Goal: Information Seeking & Learning: Check status

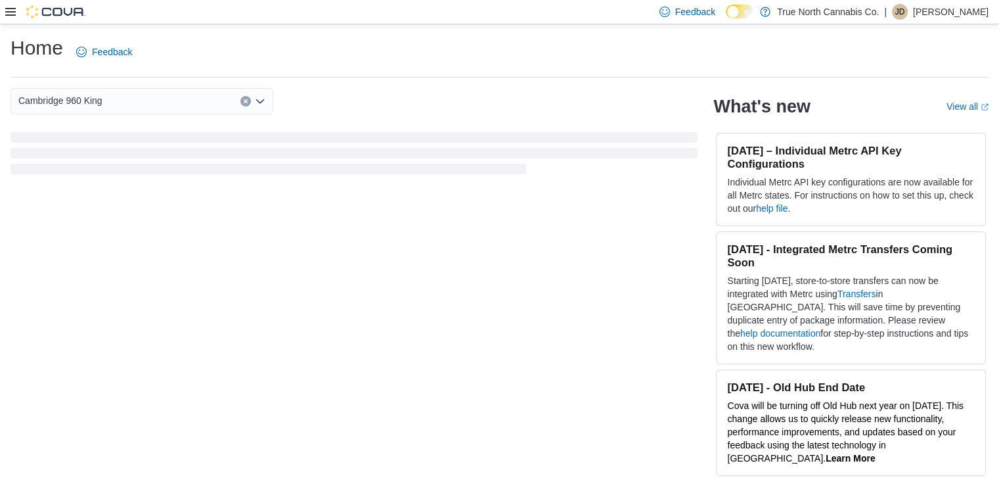
click at [397, 418] on div "Cambridge 960 King What's new View all (opens in a new tab or window) July 28, …" at bounding box center [500, 289] width 978 height 402
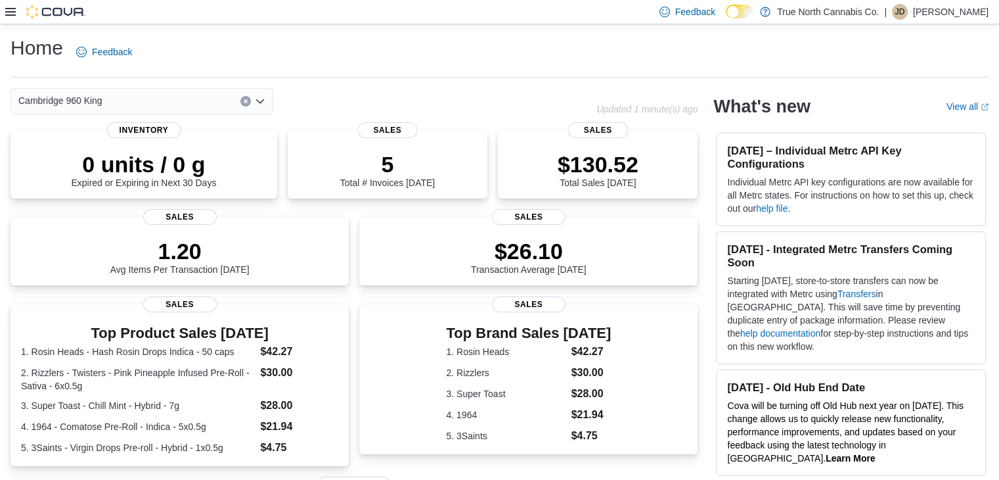
click at [523, 38] on div "Home Feedback" at bounding box center [500, 52] width 978 height 34
click at [0, 11] on div "Feedback Dark Mode True North Cannabis Co. | JD Jessica Devereux" at bounding box center [499, 12] width 999 height 24
click at [11, 11] on icon at bounding box center [10, 12] width 11 height 8
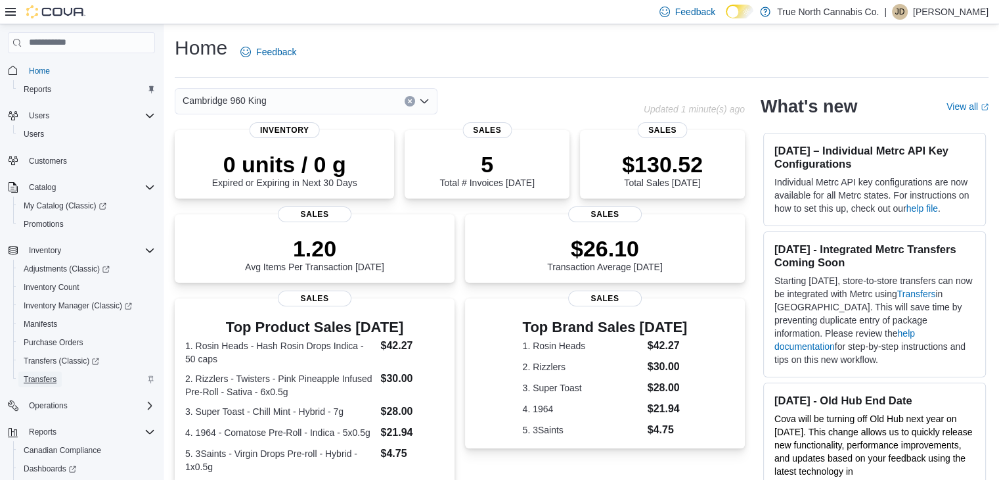
click at [42, 379] on span "Transfers" at bounding box center [40, 379] width 33 height 11
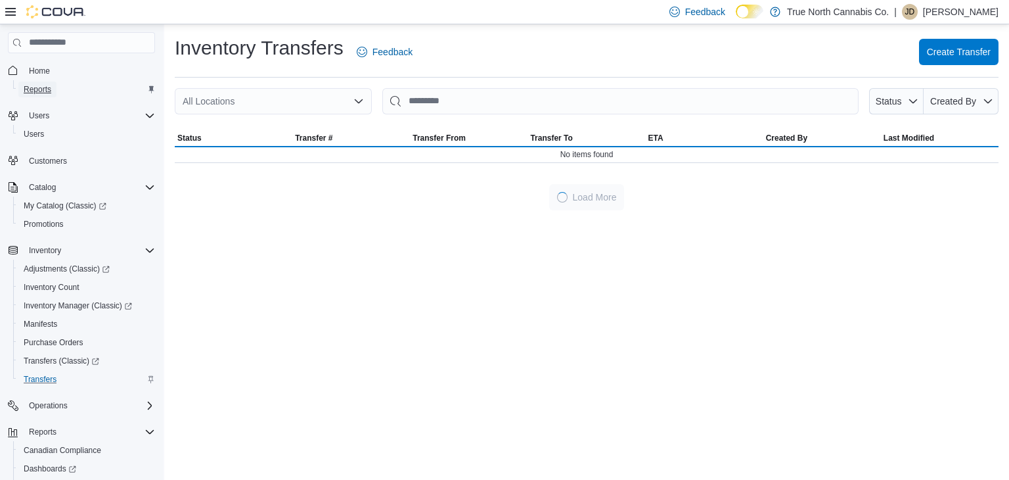
click at [51, 90] on link "Reports" at bounding box center [37, 89] width 38 height 16
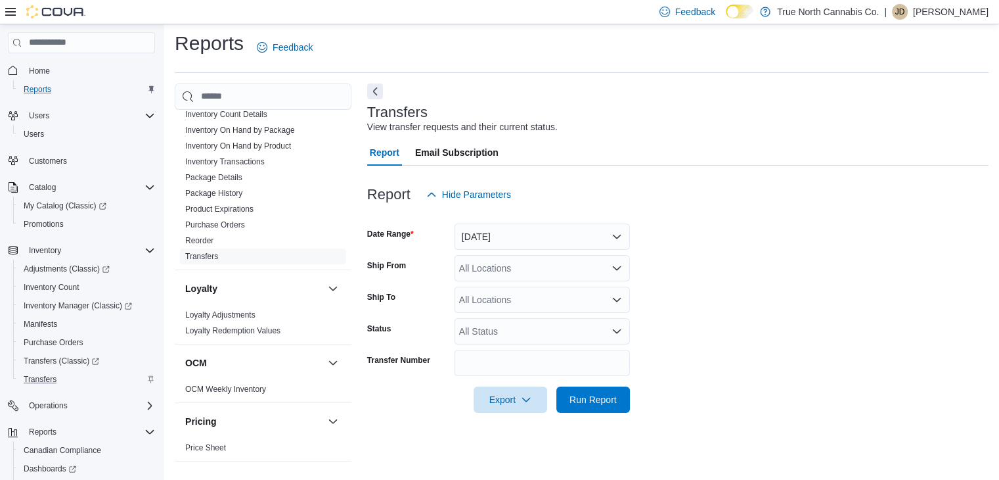
scroll to position [492, 0]
click at [210, 256] on link "Transfers" at bounding box center [201, 254] width 33 height 9
click at [505, 294] on div "All Locations" at bounding box center [542, 299] width 176 height 26
type input "***"
click at [510, 317] on span "Cambridge 960 King" at bounding box center [524, 321] width 84 height 13
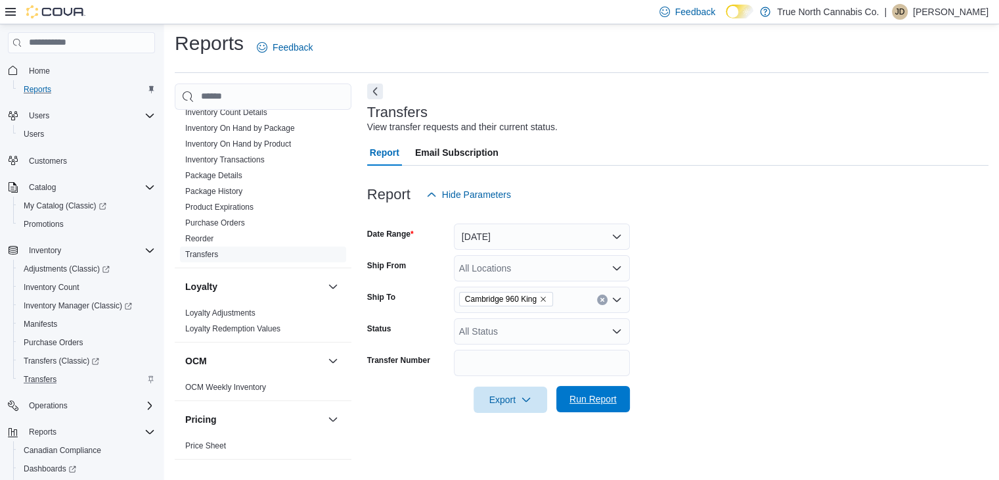
drag, startPoint x: 696, startPoint y: 374, endPoint x: 601, endPoint y: 397, distance: 97.8
click at [601, 397] on form "Date Range Yesterday Ship From All Locations Ship To Cambridge 960 King Status …" at bounding box center [677, 310] width 621 height 205
click at [601, 397] on span "Run Report" at bounding box center [593, 398] width 47 height 13
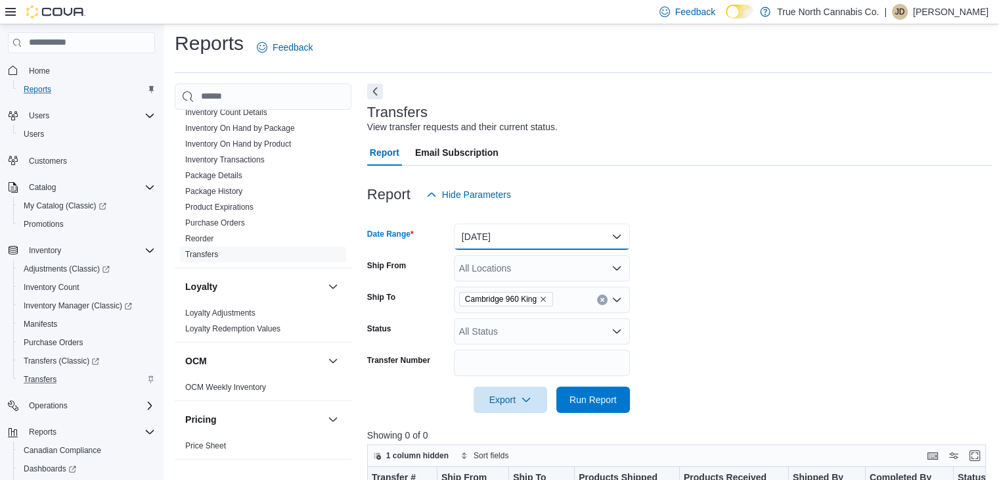
click at [625, 229] on button "Yesterday" at bounding box center [542, 236] width 176 height 26
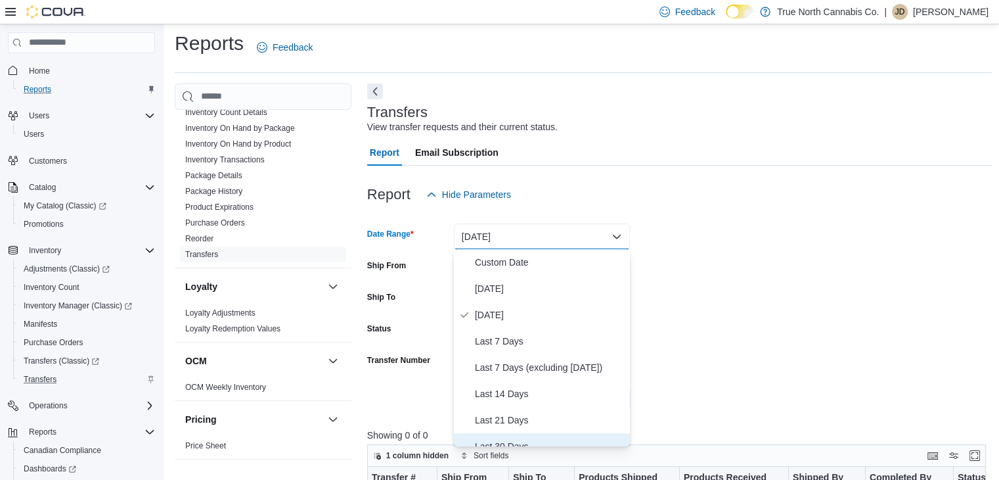
click at [622, 444] on button "Last 30 Days" at bounding box center [542, 446] width 176 height 26
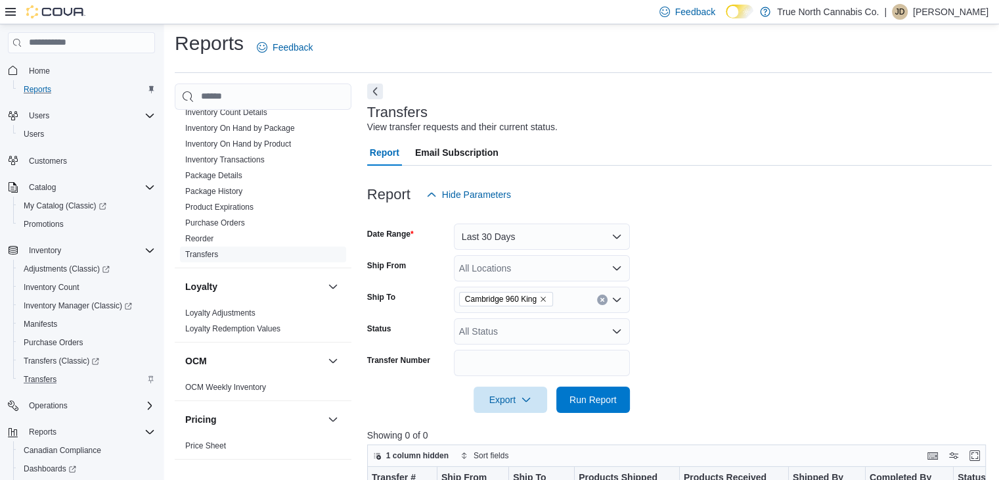
click at [622, 444] on div "1 column hidden Sort fields" at bounding box center [676, 455] width 619 height 22
click at [596, 405] on span "Run Report" at bounding box center [593, 398] width 47 height 13
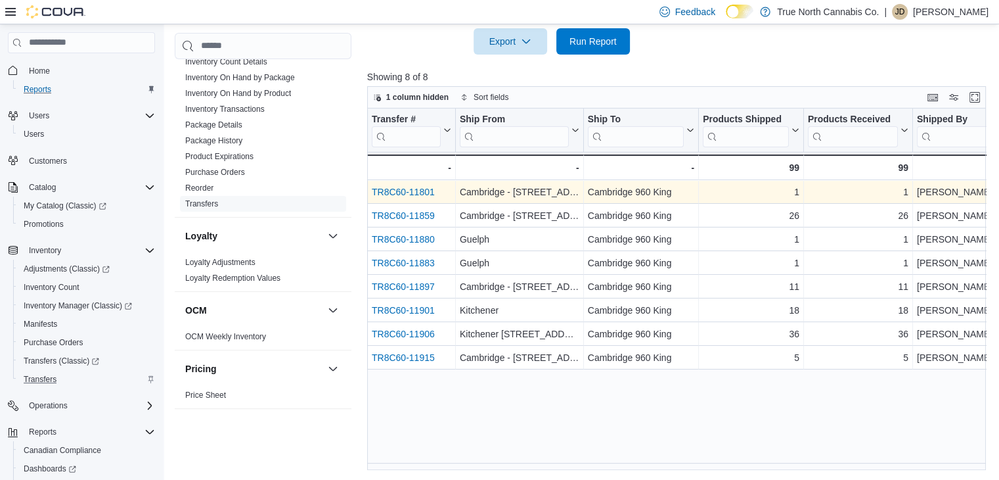
click at [405, 187] on link "TR8C60-11801" at bounding box center [403, 192] width 63 height 11
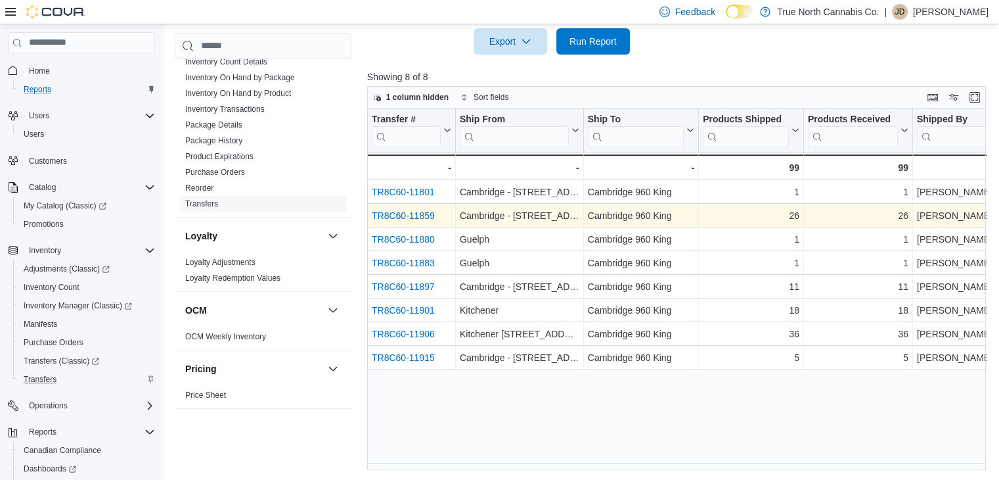
click at [428, 215] on link "TR8C60-11859" at bounding box center [403, 215] width 63 height 11
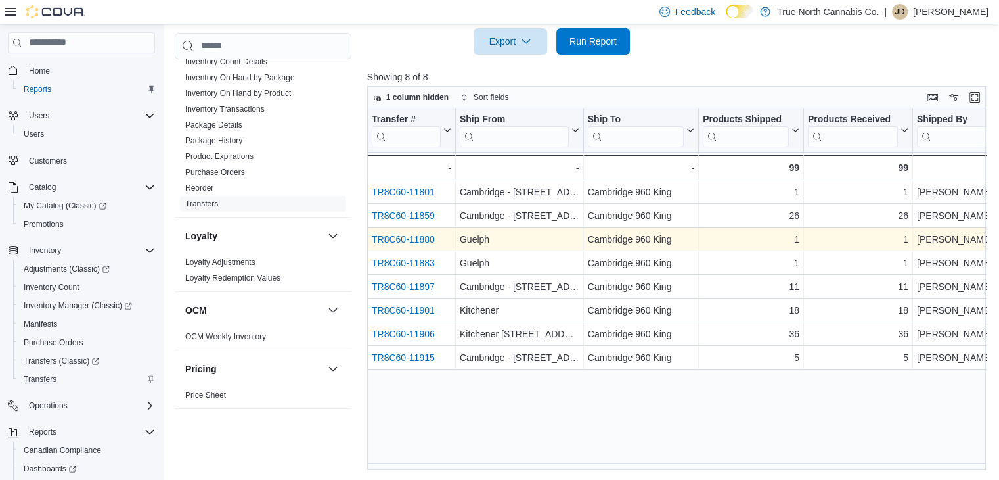
click at [402, 235] on link "TR8C60-11880" at bounding box center [403, 239] width 63 height 11
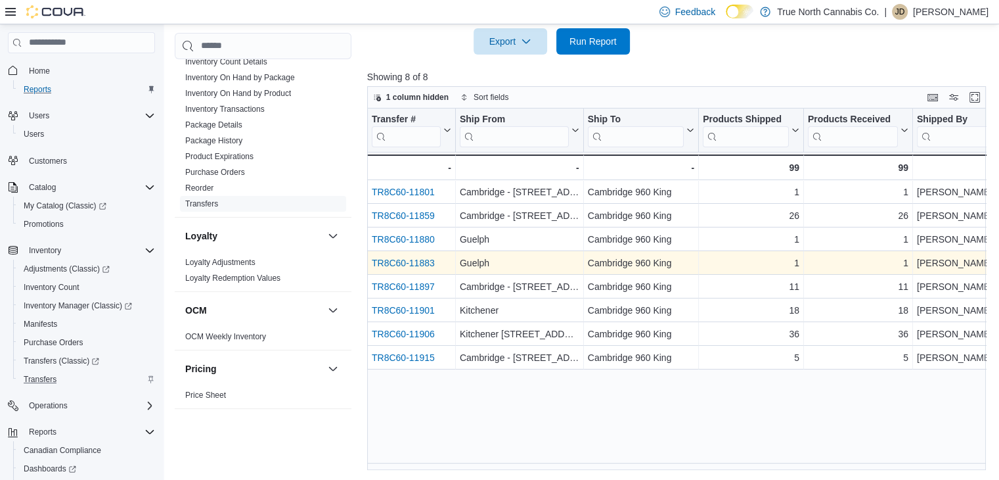
click at [397, 263] on link "TR8C60-11883" at bounding box center [403, 263] width 63 height 11
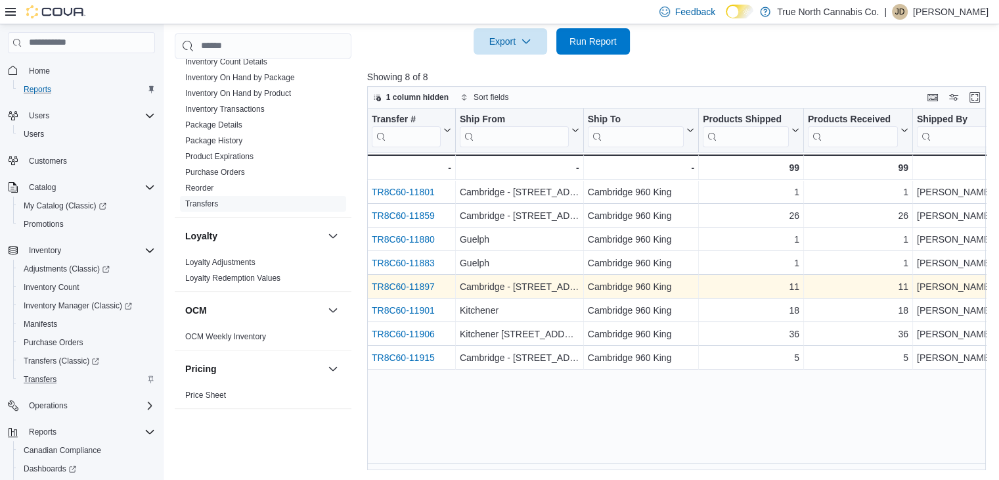
click at [401, 292] on div "TR8C60-11897" at bounding box center [411, 287] width 79 height 16
click at [402, 283] on link "TR8C60-11897" at bounding box center [403, 286] width 63 height 11
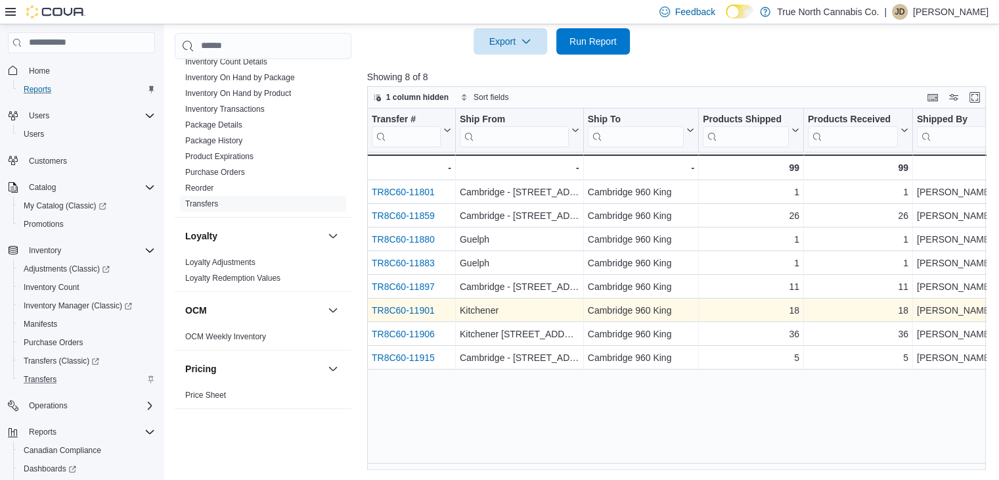
click at [405, 310] on link "TR8C60-11901" at bounding box center [403, 310] width 63 height 11
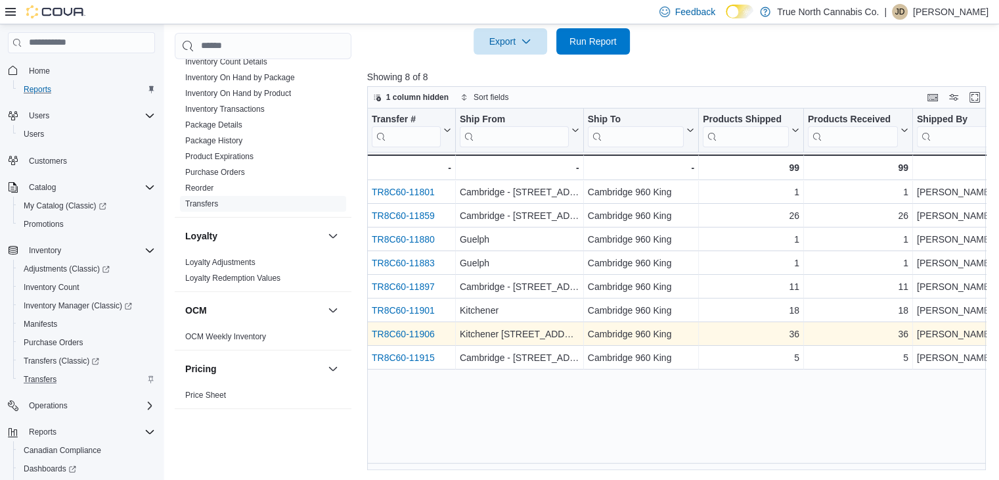
click at [399, 329] on link "TR8C60-11906" at bounding box center [403, 333] width 63 height 11
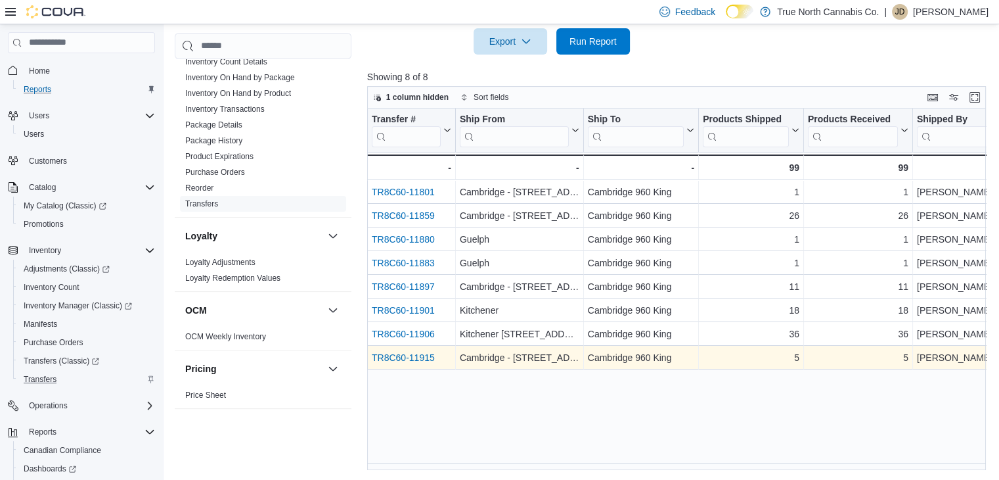
click at [411, 356] on link "TR8C60-11915" at bounding box center [403, 357] width 63 height 11
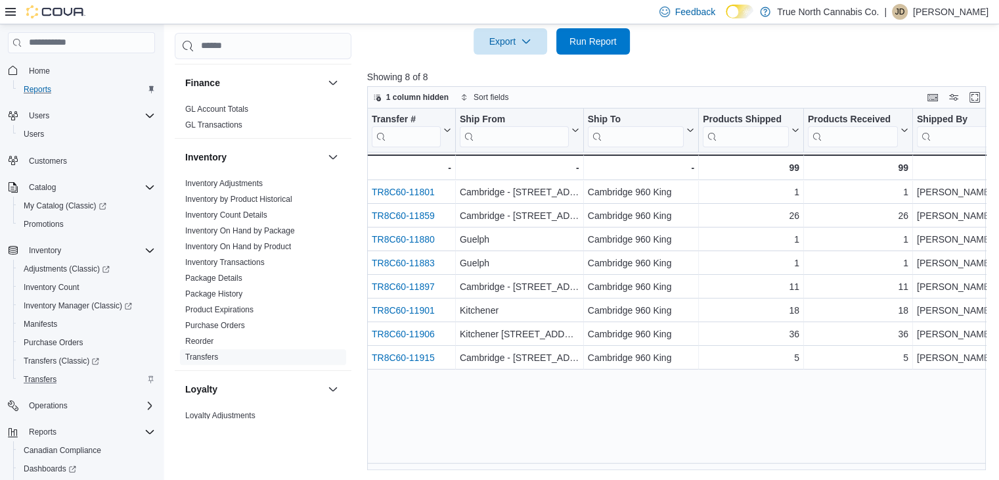
scroll to position [337, 0]
click at [226, 261] on link "Inventory Transactions" at bounding box center [224, 263] width 79 height 9
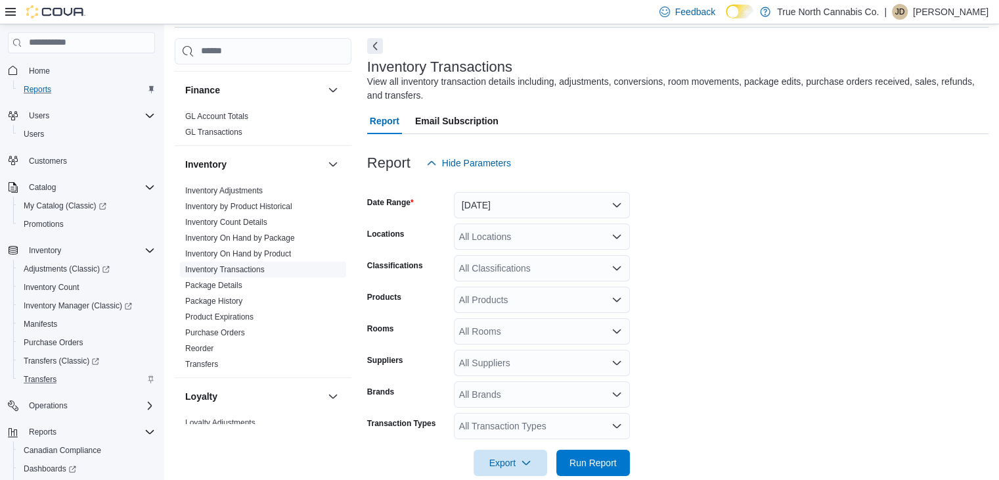
scroll to position [44, 0]
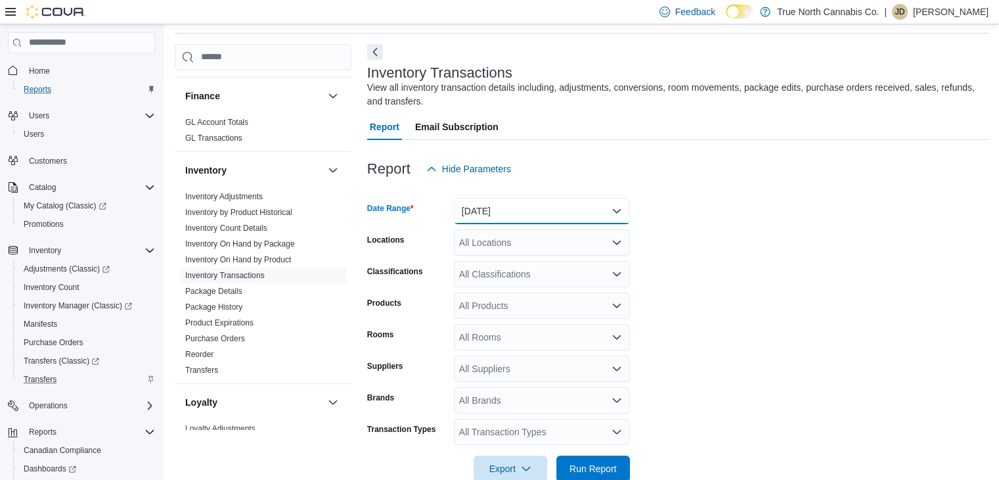
click at [570, 206] on button "Yesterday" at bounding box center [542, 211] width 176 height 26
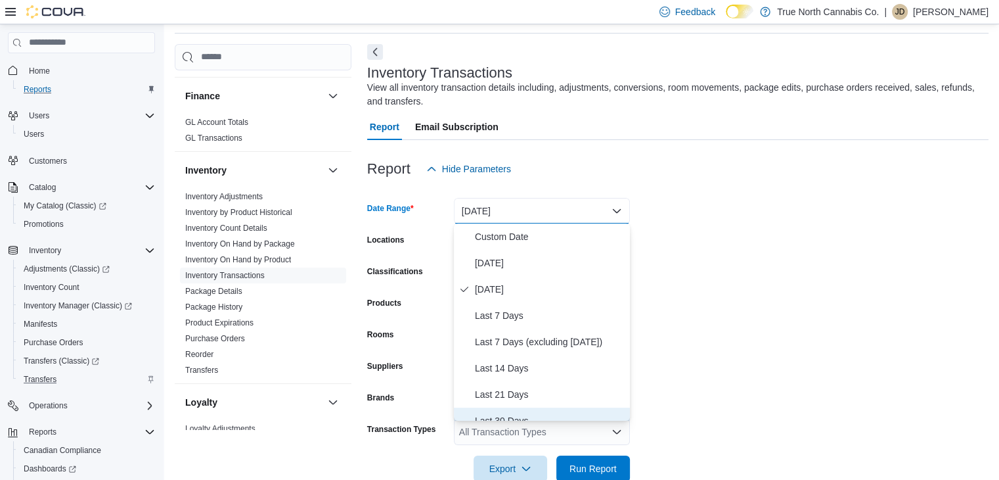
click at [507, 420] on span "Last 30 Days" at bounding box center [550, 421] width 150 height 16
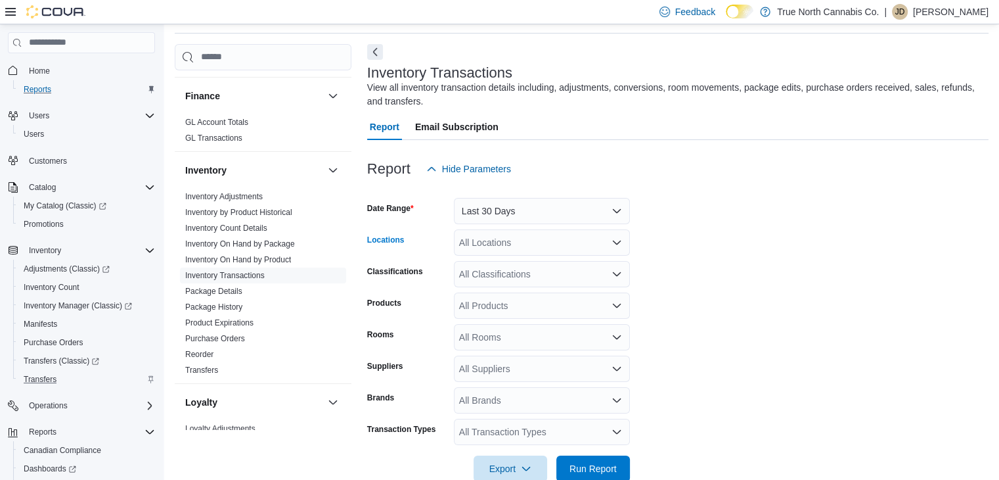
click at [503, 238] on div "All Locations" at bounding box center [542, 242] width 176 height 26
type input "***"
click at [524, 269] on span "Cambridge 960 King" at bounding box center [524, 264] width 84 height 13
click at [587, 464] on span "Run Report" at bounding box center [593, 467] width 47 height 13
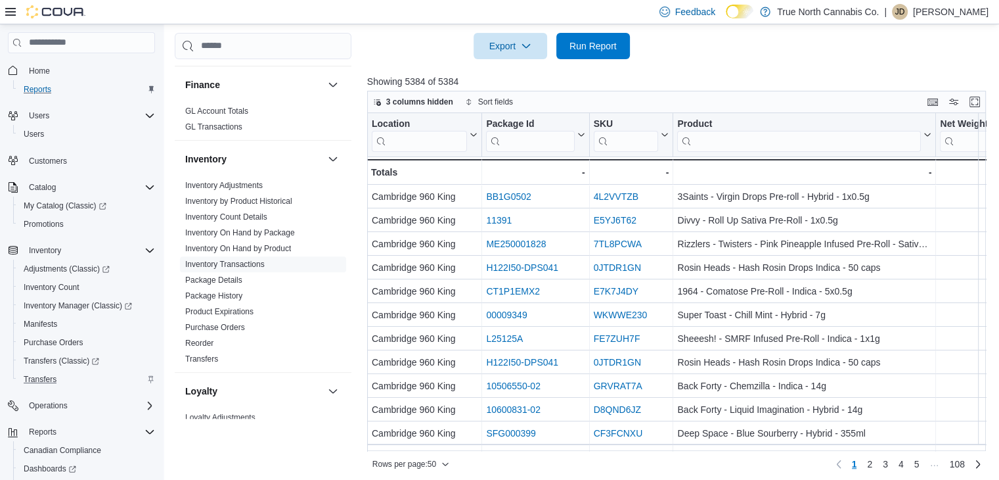
scroll to position [471, 0]
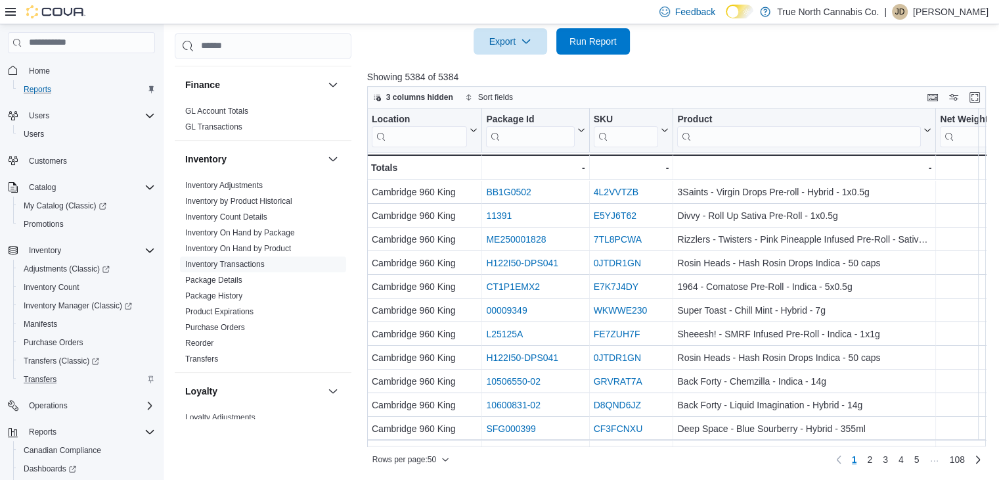
drag, startPoint x: 493, startPoint y: 445, endPoint x: 528, endPoint y: 444, distance: 35.5
click at [528, 444] on div "3 columns hidden Sort fields Location Click to view column header actions Packa…" at bounding box center [676, 278] width 619 height 384
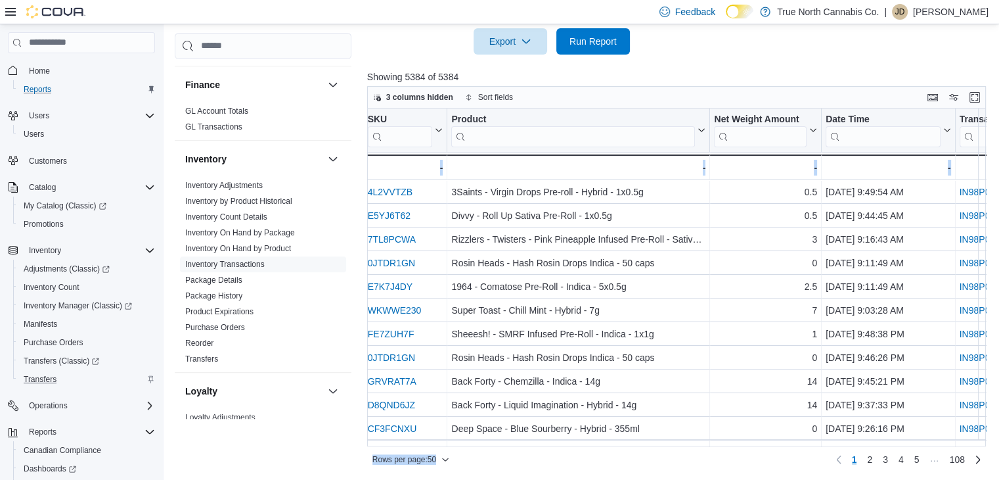
scroll to position [0, 0]
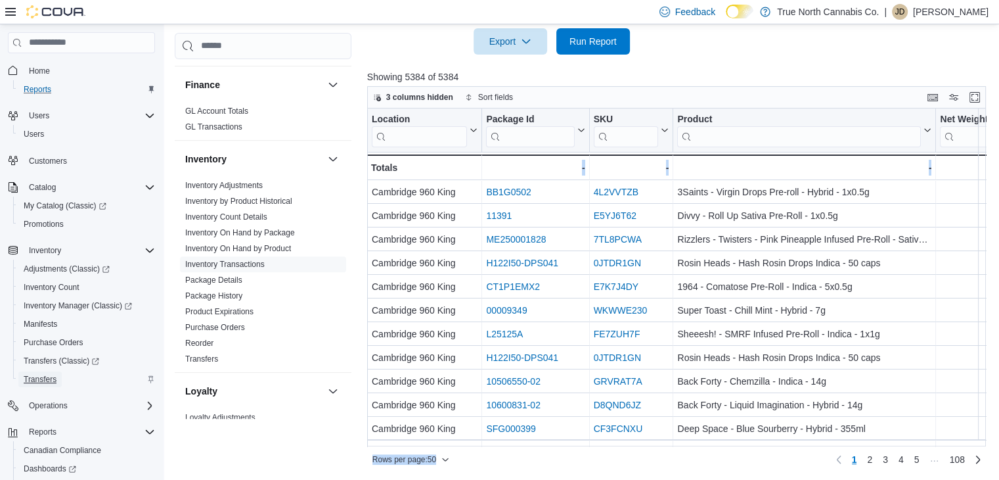
click at [47, 382] on span "Transfers" at bounding box center [40, 379] width 33 height 11
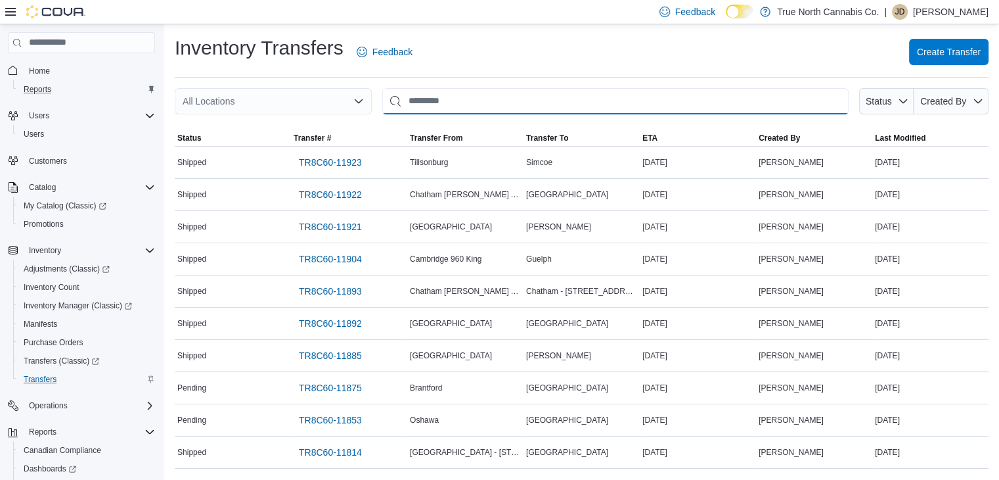
click at [432, 98] on input "This is a search bar. After typing your query, hit enter to filter the results …" at bounding box center [615, 101] width 466 height 26
type input "*"
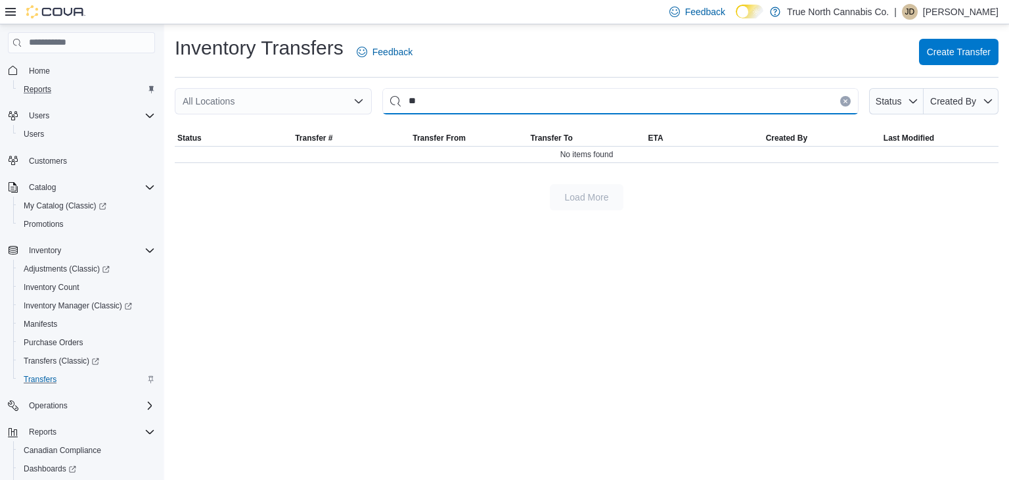
type input "*"
click at [590, 106] on input "***" at bounding box center [620, 101] width 476 height 26
type input "*"
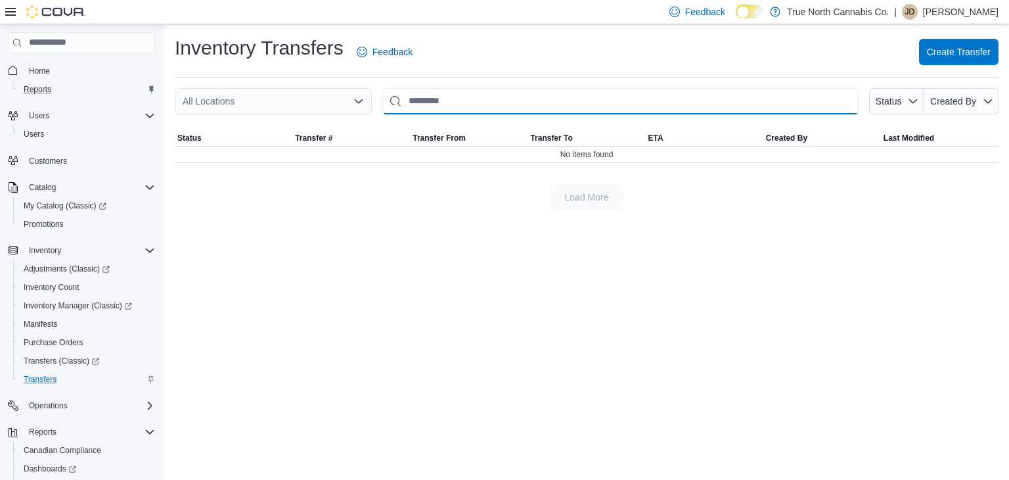
click at [462, 97] on input "This is a search bar. After typing your query, hit enter to filter the results …" at bounding box center [620, 101] width 476 height 26
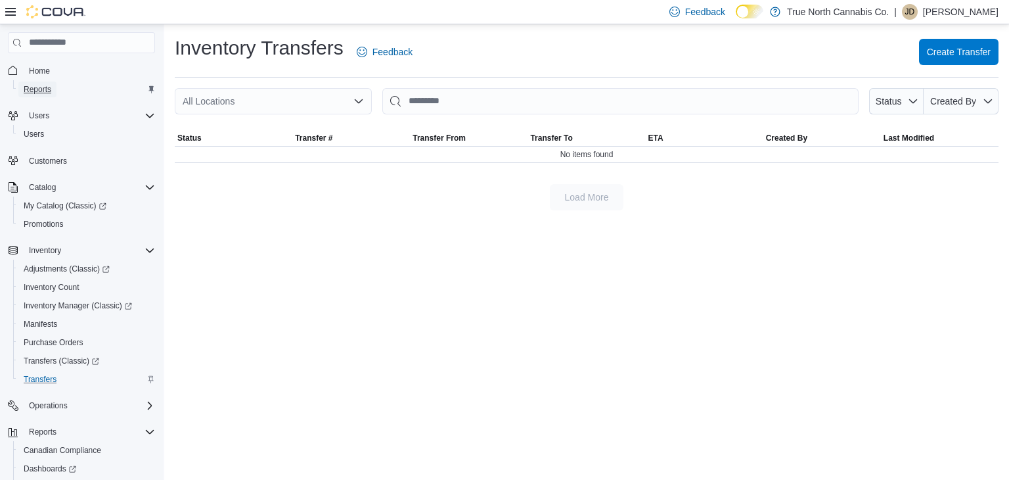
click at [24, 89] on span "Reports" at bounding box center [38, 89] width 28 height 11
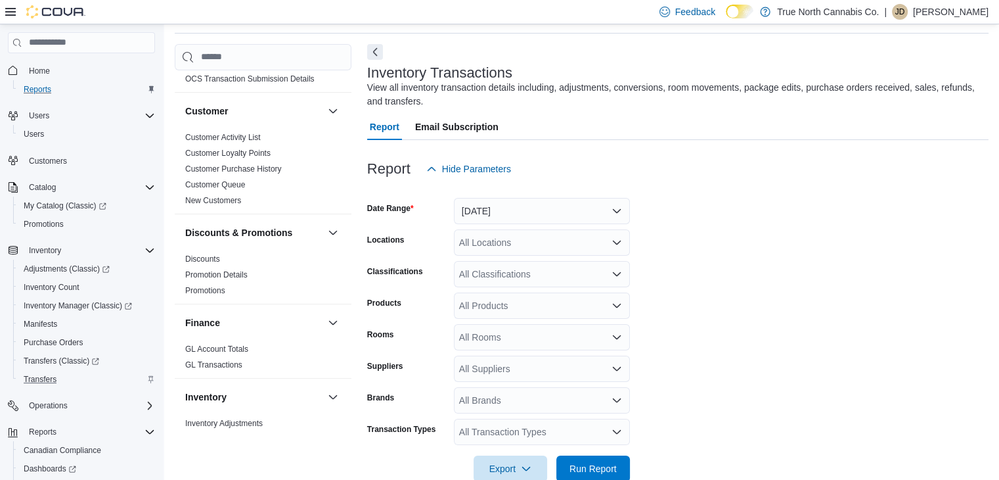
scroll to position [118, 0]
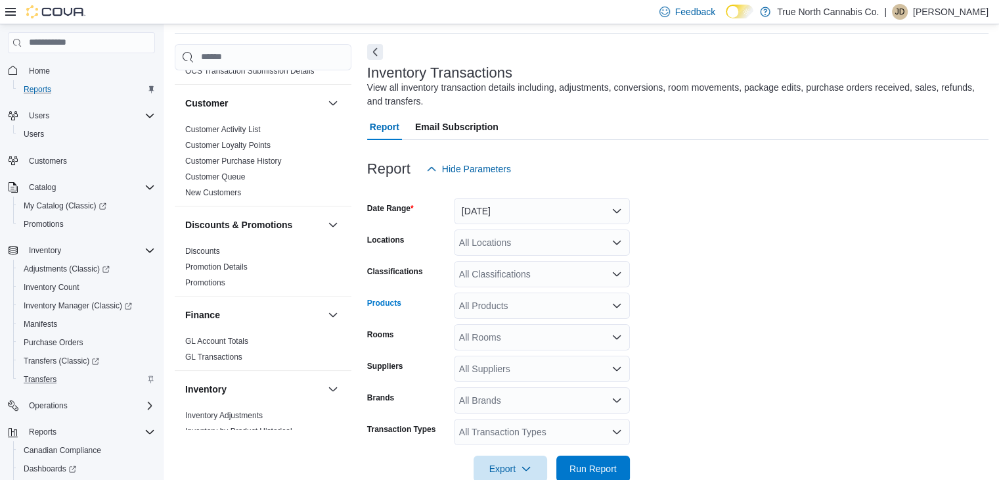
click at [522, 303] on div "All Products" at bounding box center [542, 305] width 176 height 26
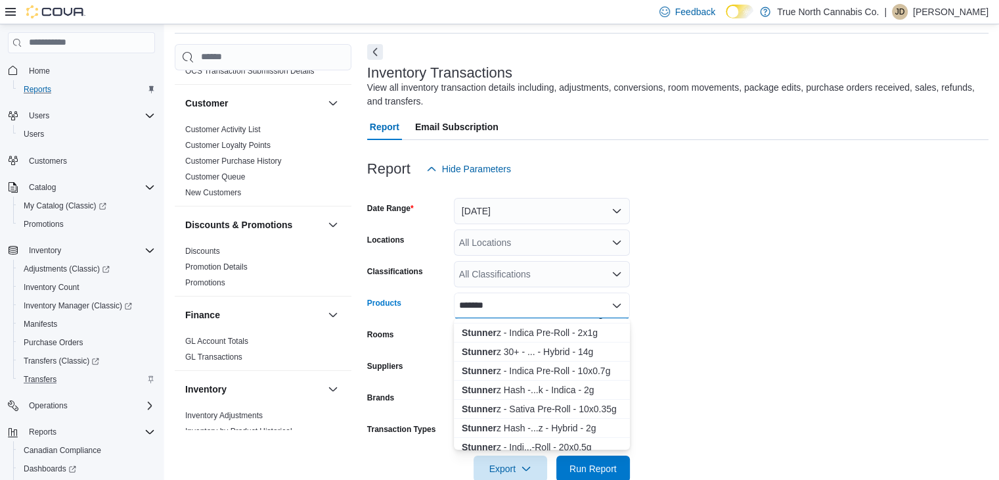
scroll to position [79, 0]
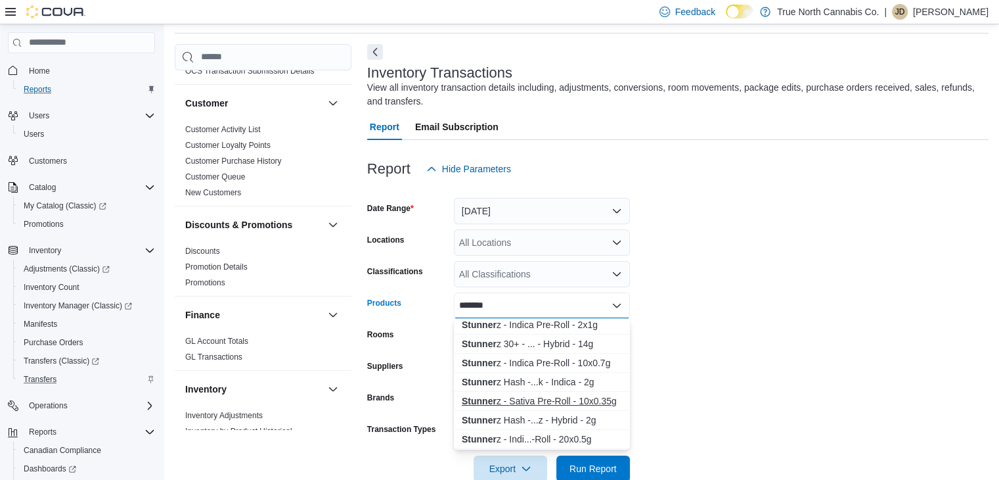
type input "*******"
click at [589, 403] on div "Stunner z - Sativa Pre-Roll - 10x0.35g" at bounding box center [542, 400] width 160 height 13
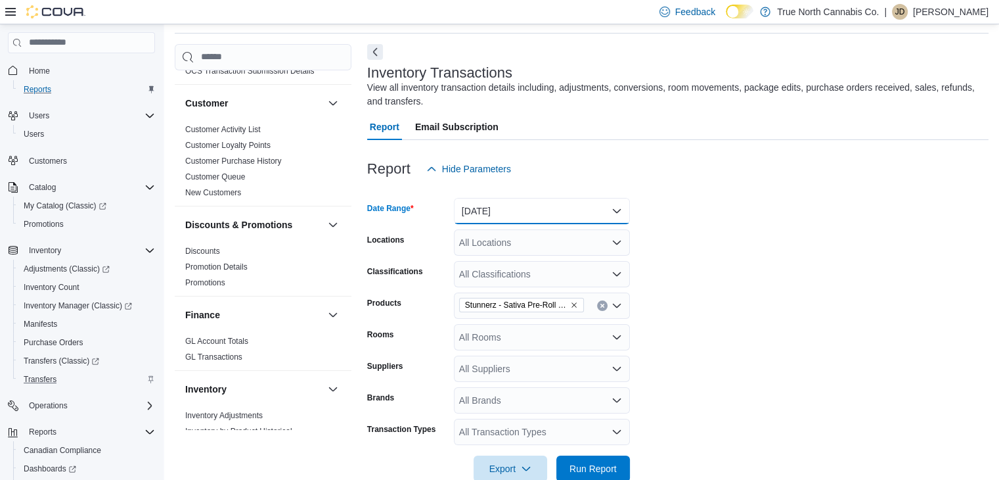
click at [604, 216] on button "Yesterday" at bounding box center [542, 211] width 176 height 26
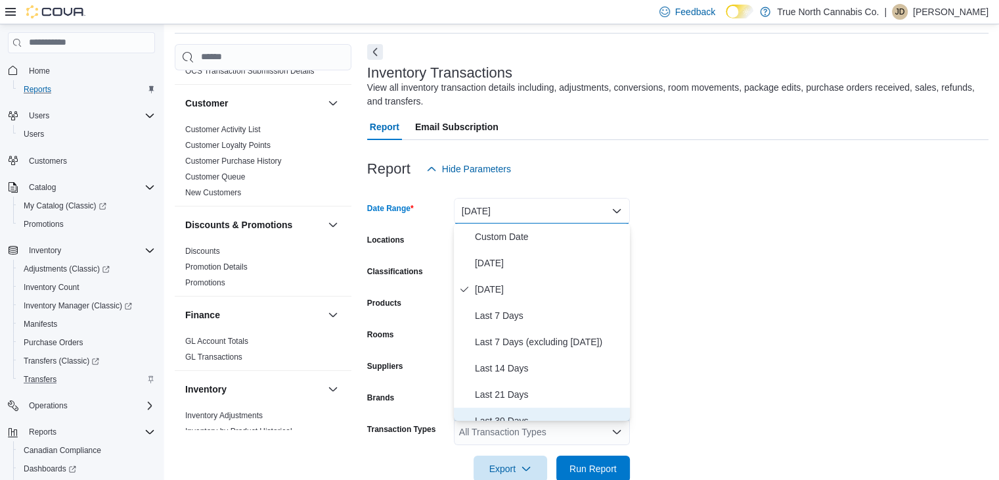
click at [501, 412] on button "Last 30 Days" at bounding box center [542, 420] width 176 height 26
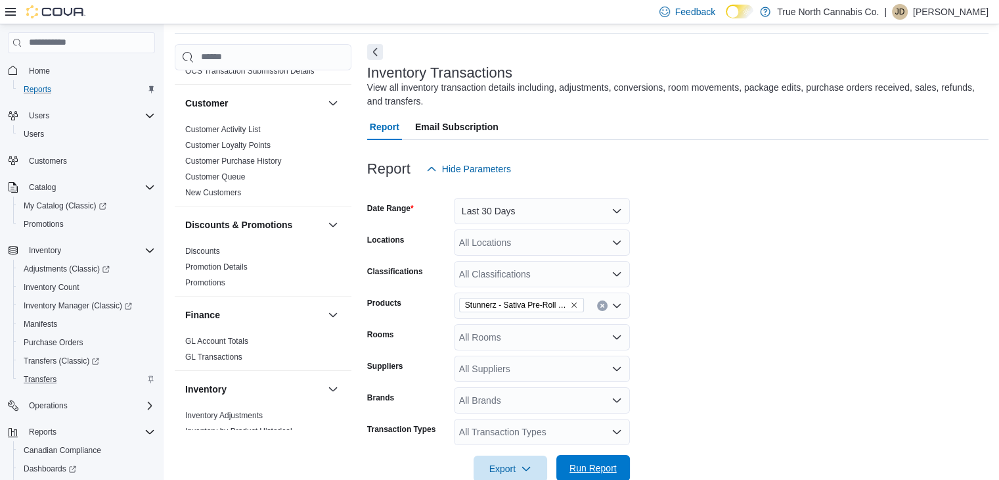
click at [596, 471] on span "Run Report" at bounding box center [593, 467] width 47 height 13
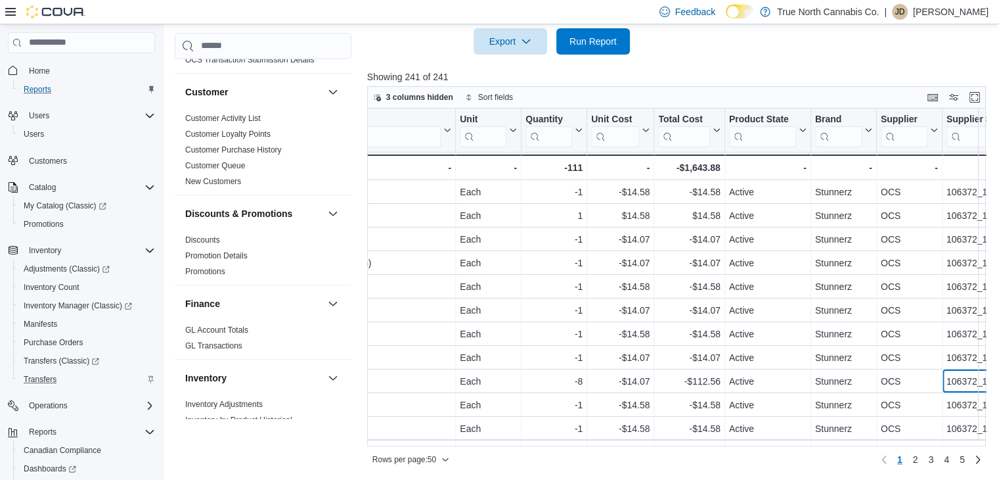
scroll to position [0, 1463]
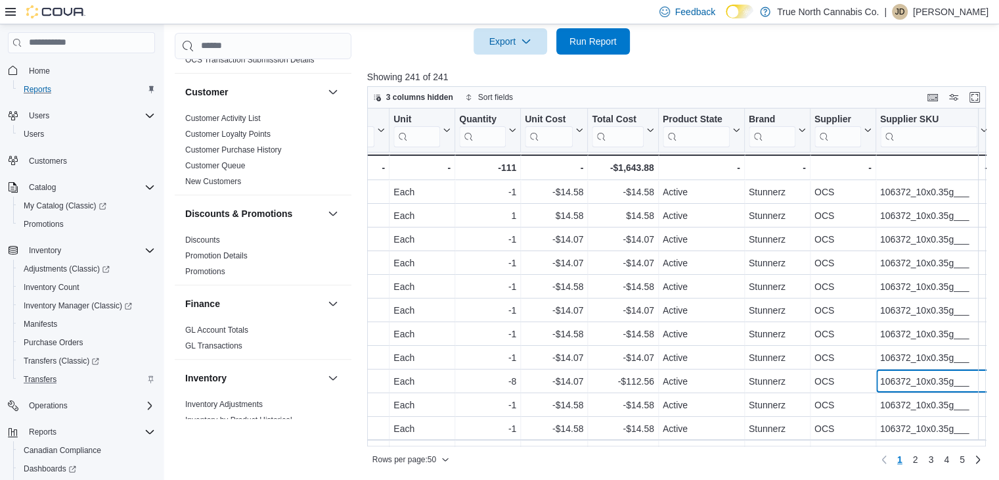
drag, startPoint x: 948, startPoint y: 369, endPoint x: 601, endPoint y: 445, distance: 355.1
click at [601, 445] on div "3 columns hidden Sort fields Location Click to view column header actions Packa…" at bounding box center [676, 278] width 619 height 384
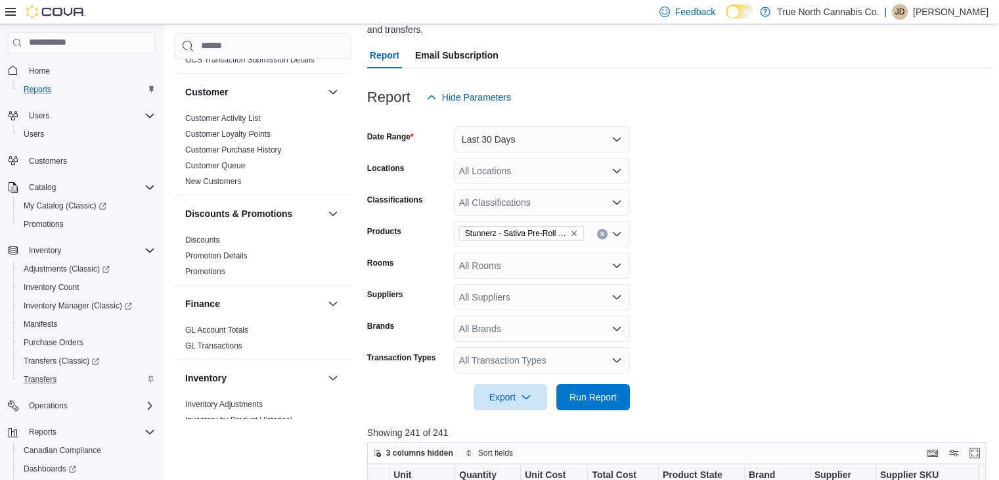
scroll to position [110, 0]
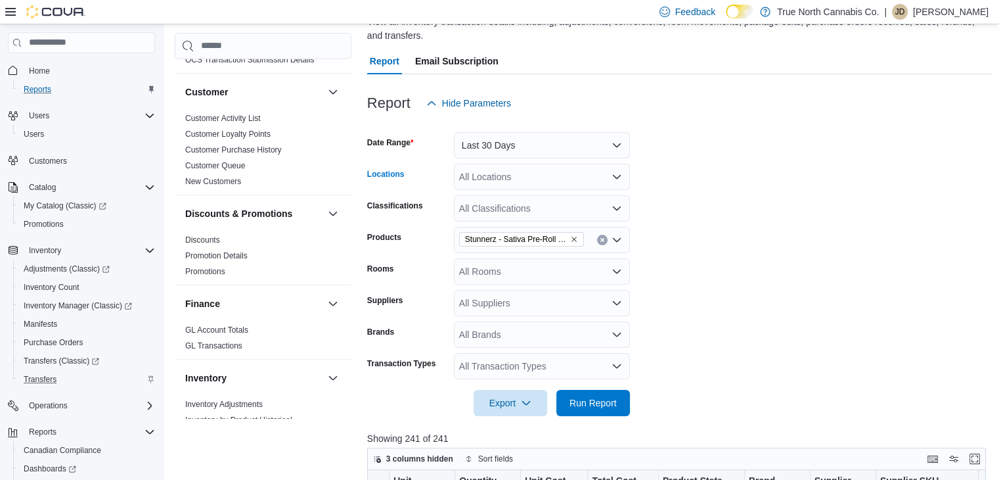
click at [537, 186] on div "All Locations" at bounding box center [542, 177] width 176 height 26
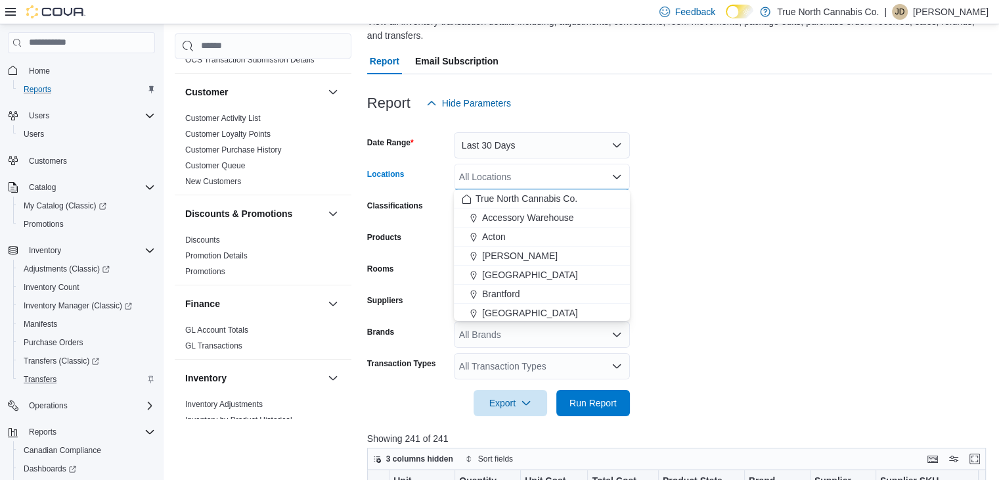
type input "*"
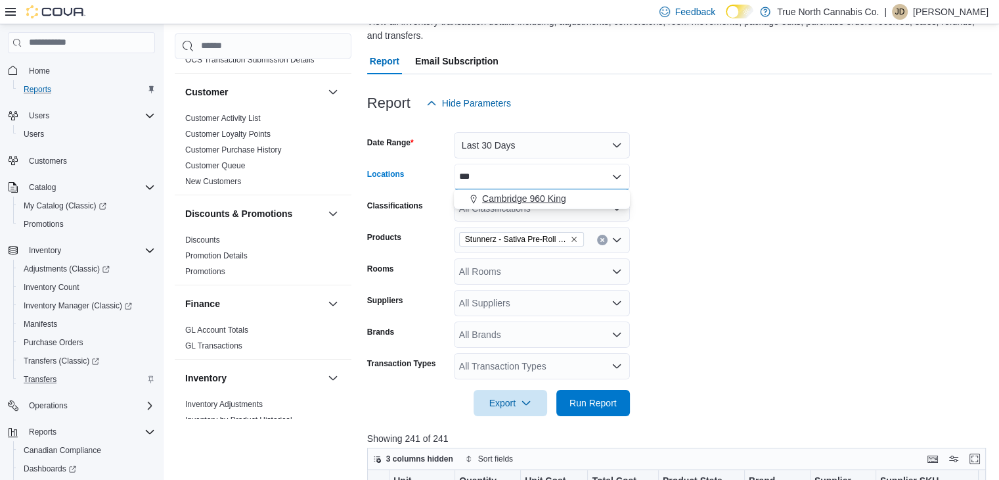
type input "***"
click at [536, 202] on span "Cambridge 960 King" at bounding box center [524, 198] width 84 height 13
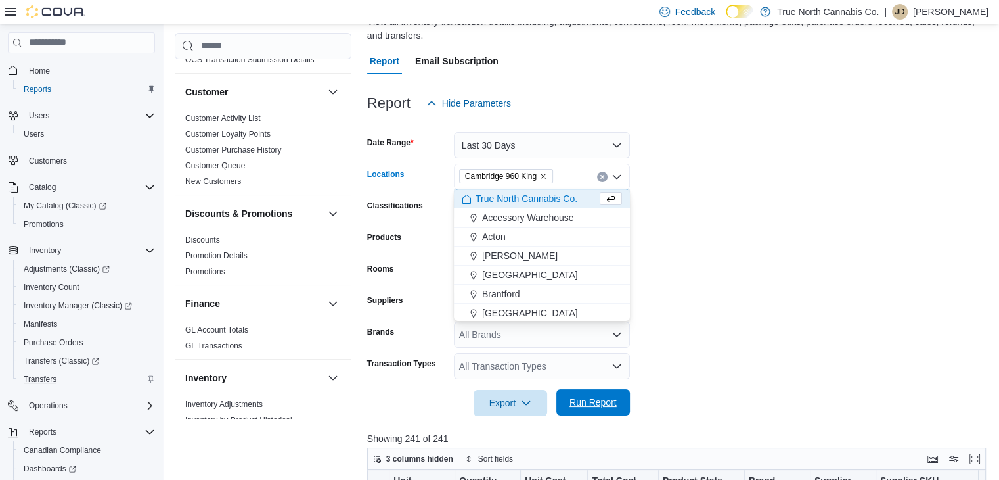
click at [598, 408] on span "Run Report" at bounding box center [593, 401] width 47 height 13
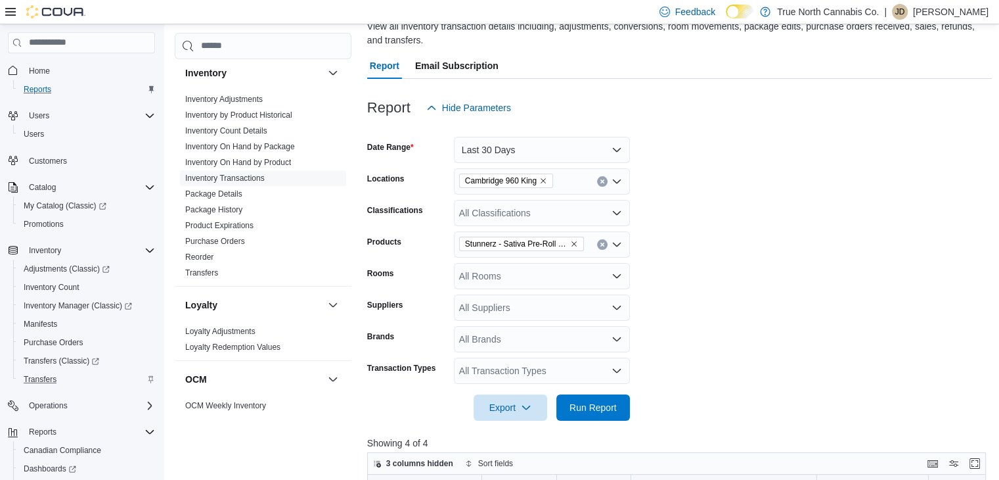
scroll to position [431, 0]
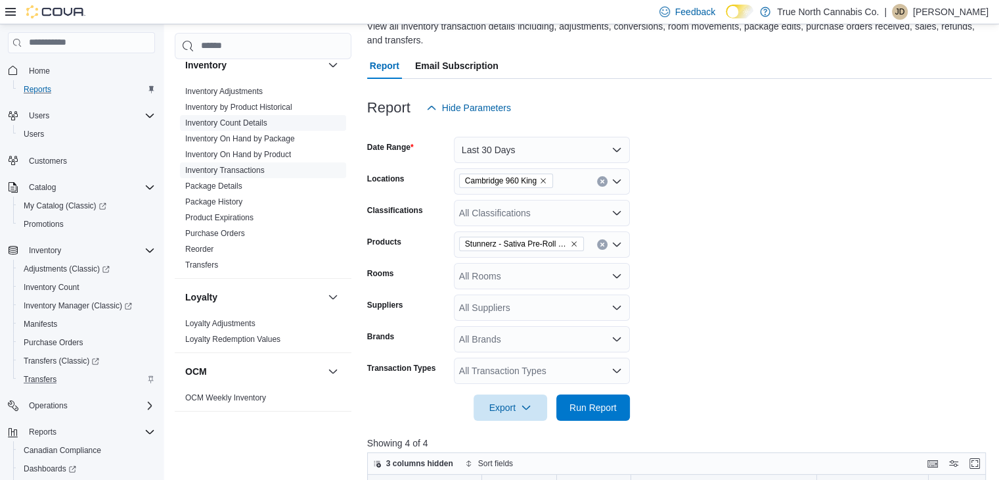
click at [229, 124] on link "Inventory Count Details" at bounding box center [226, 122] width 82 height 9
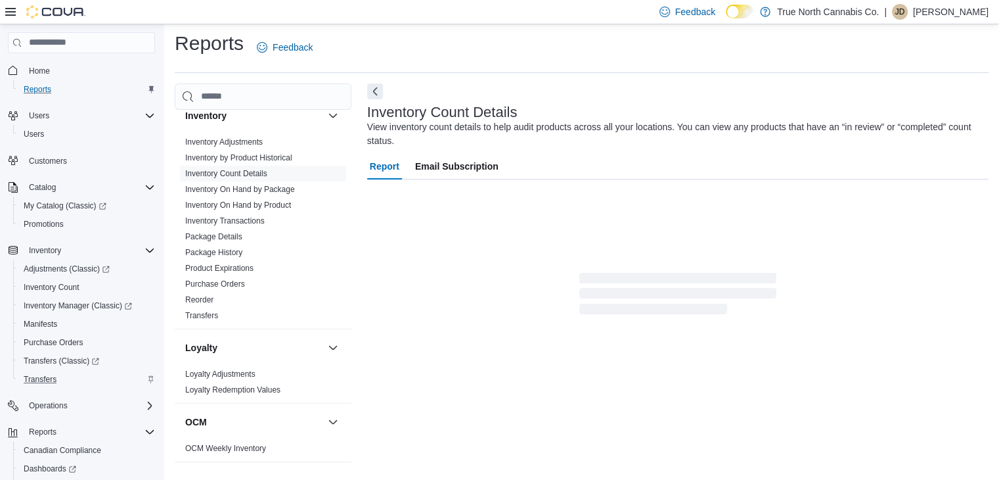
scroll to position [9, 0]
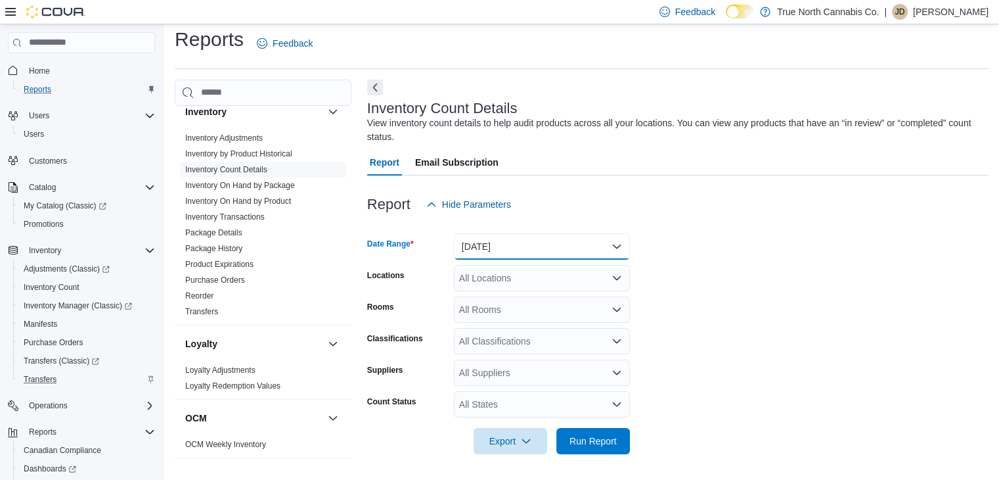
click at [527, 237] on button "Yesterday" at bounding box center [542, 246] width 176 height 26
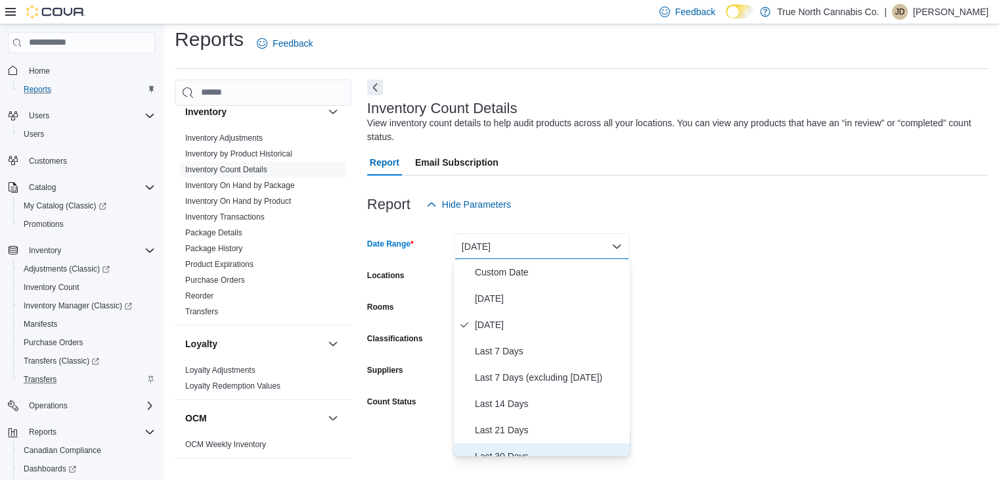
click at [495, 451] on span "Last 30 Days" at bounding box center [550, 456] width 150 height 16
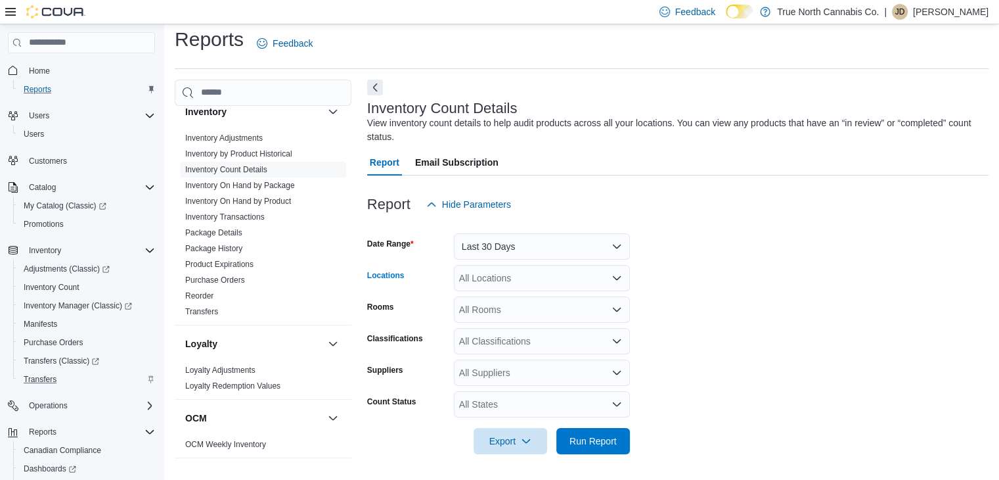
click at [504, 273] on div "All Locations" at bounding box center [542, 278] width 176 height 26
type input "***"
click at [505, 293] on span "Cambridge 960 King" at bounding box center [524, 299] width 84 height 13
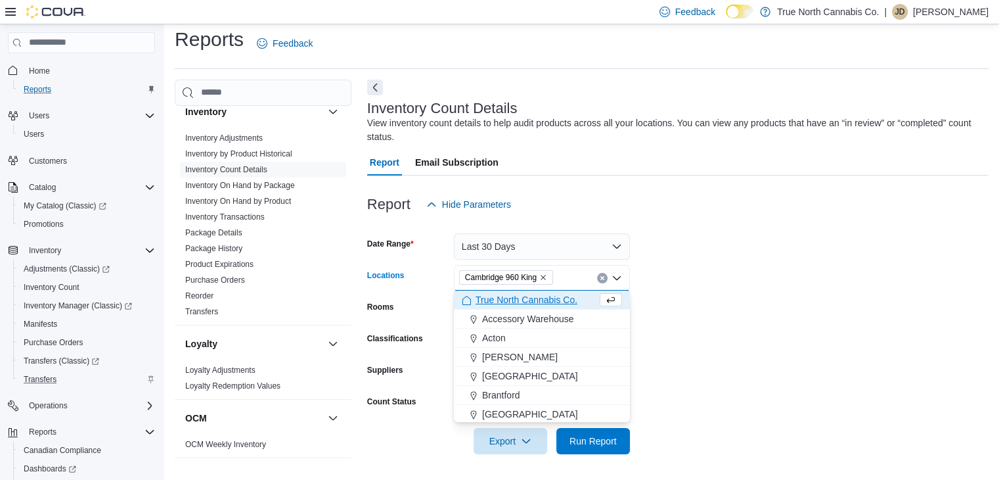
click at [718, 372] on form "Date Range Last 30 Days Locations Cambridge 960 King Combo box. Selected. Cambr…" at bounding box center [677, 335] width 621 height 236
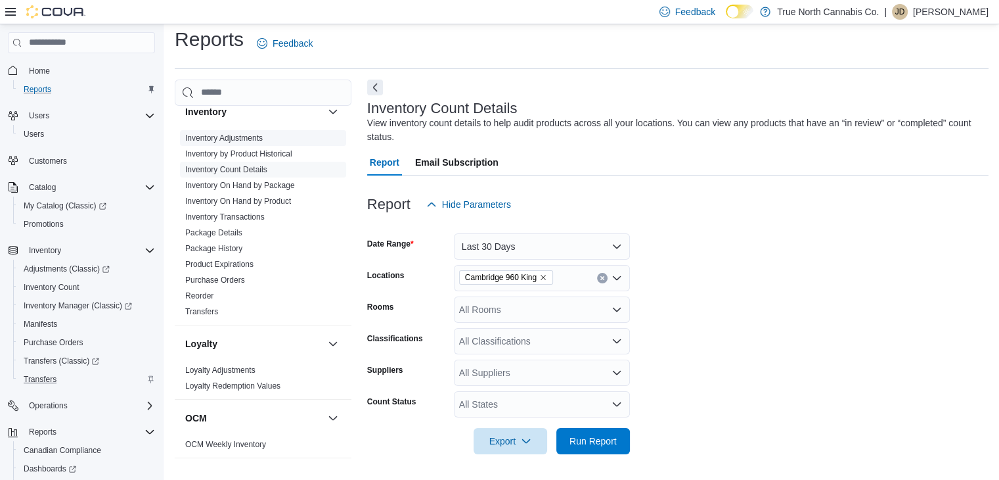
click at [227, 141] on span "Inventory Adjustments" at bounding box center [224, 138] width 78 height 11
click at [235, 133] on link "Inventory Adjustments" at bounding box center [224, 137] width 78 height 9
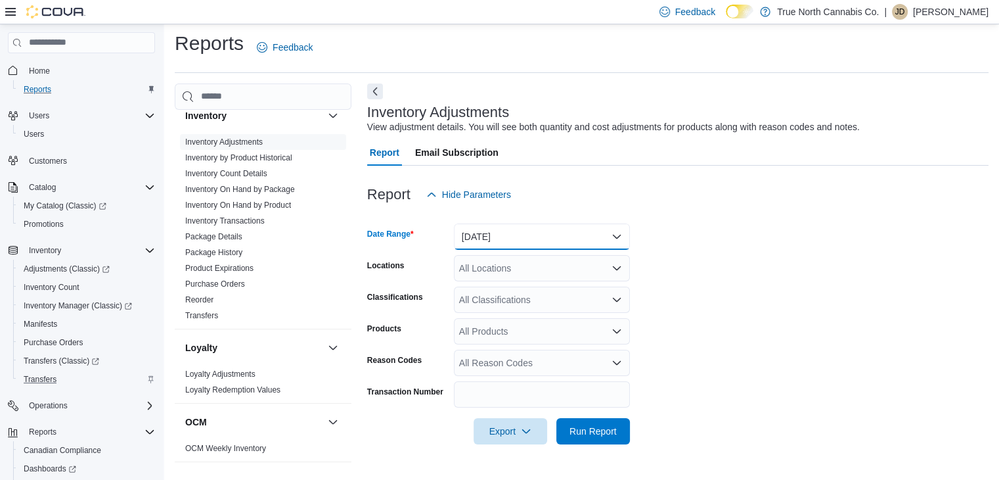
click at [545, 237] on button "Yesterday" at bounding box center [542, 236] width 176 height 26
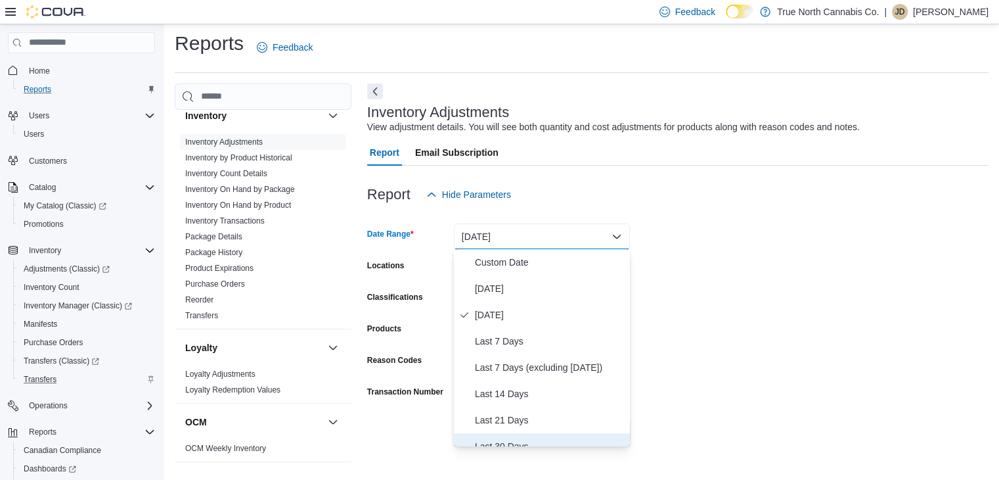
click at [509, 445] on span "Last 30 Days" at bounding box center [550, 446] width 150 height 16
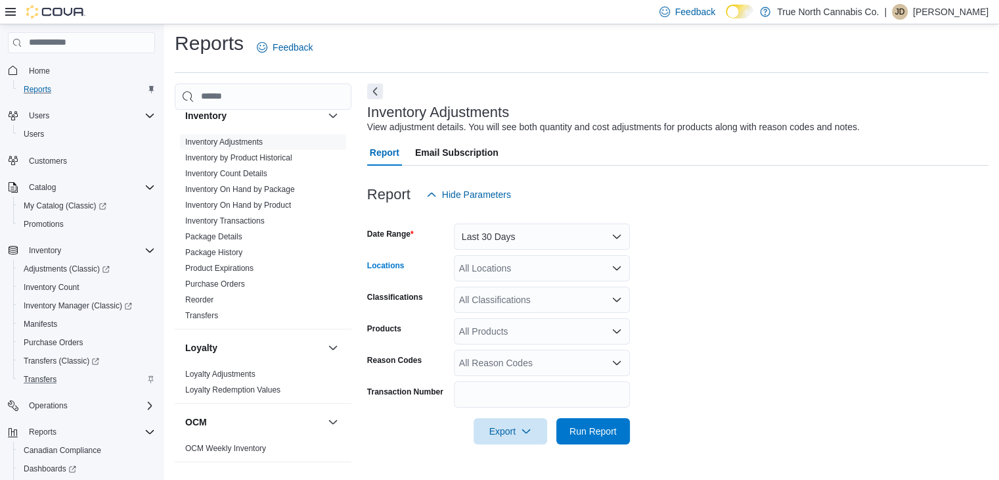
click at [484, 261] on div "All Locations" at bounding box center [542, 268] width 176 height 26
type input "***"
click at [499, 283] on span "Cambridge 960 King" at bounding box center [524, 289] width 84 height 13
click at [589, 428] on span "Run Report" at bounding box center [593, 430] width 47 height 13
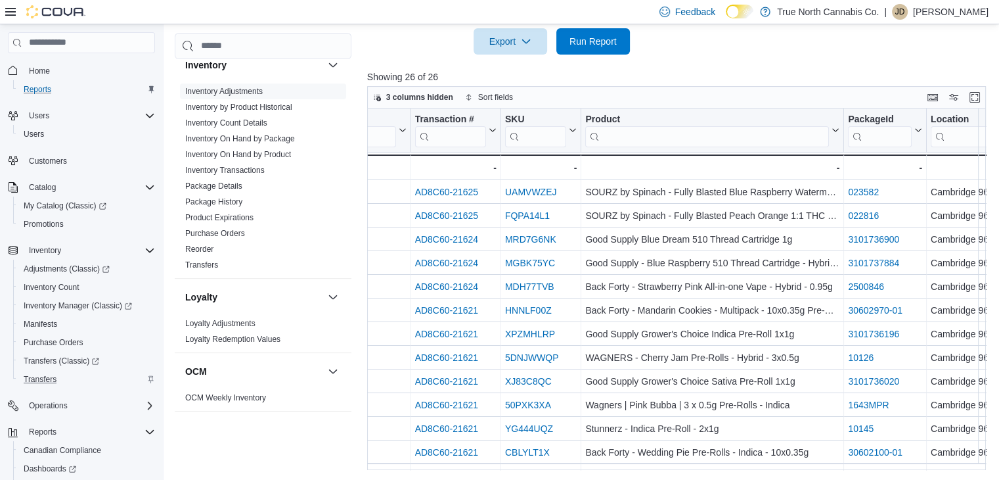
scroll to position [0, 104]
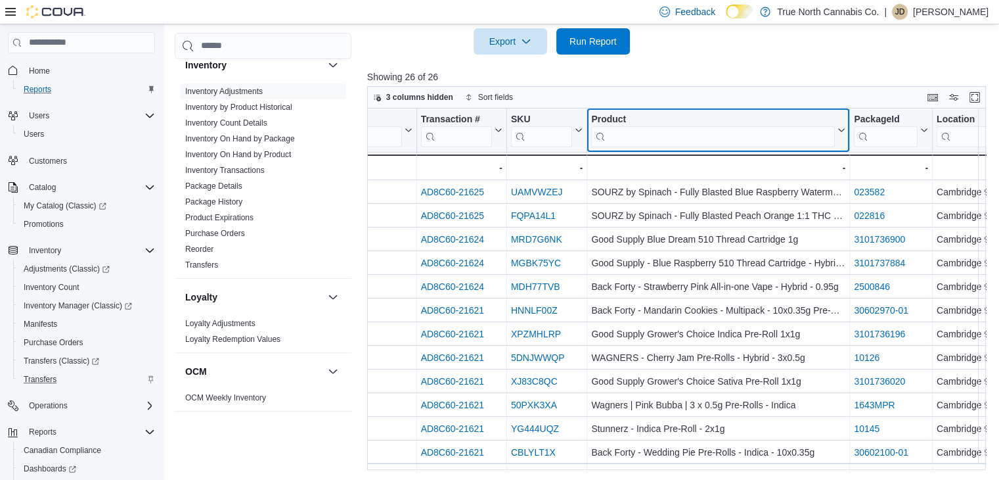
click at [636, 129] on input "search" at bounding box center [713, 135] width 244 height 21
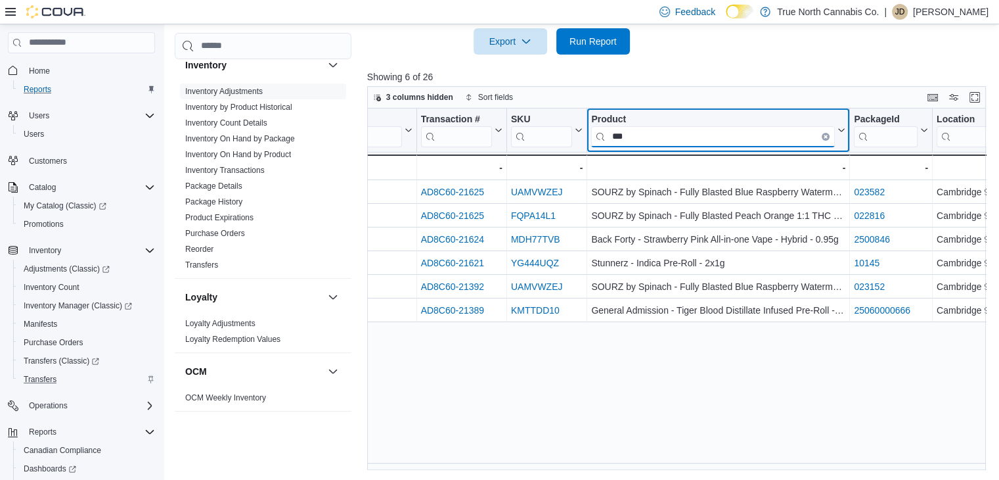
click at [636, 129] on input "***" at bounding box center [713, 135] width 244 height 21
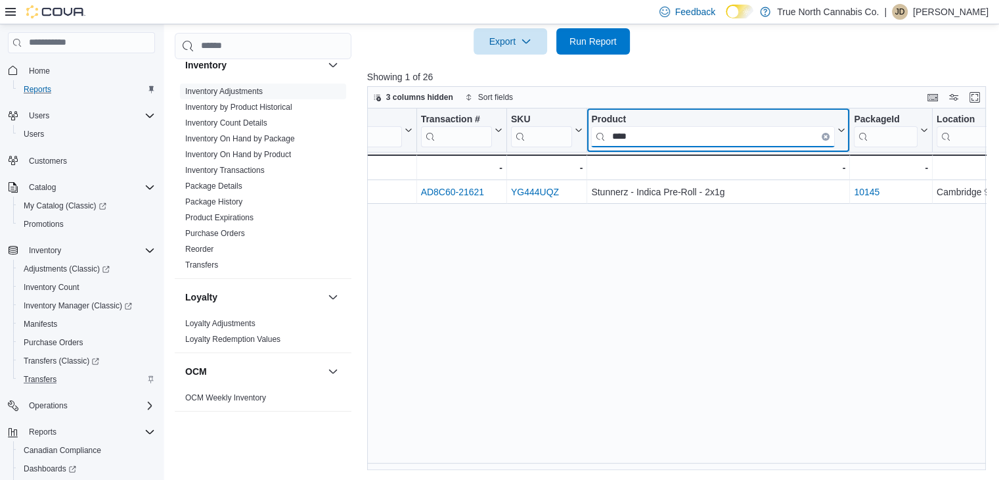
type input "****"
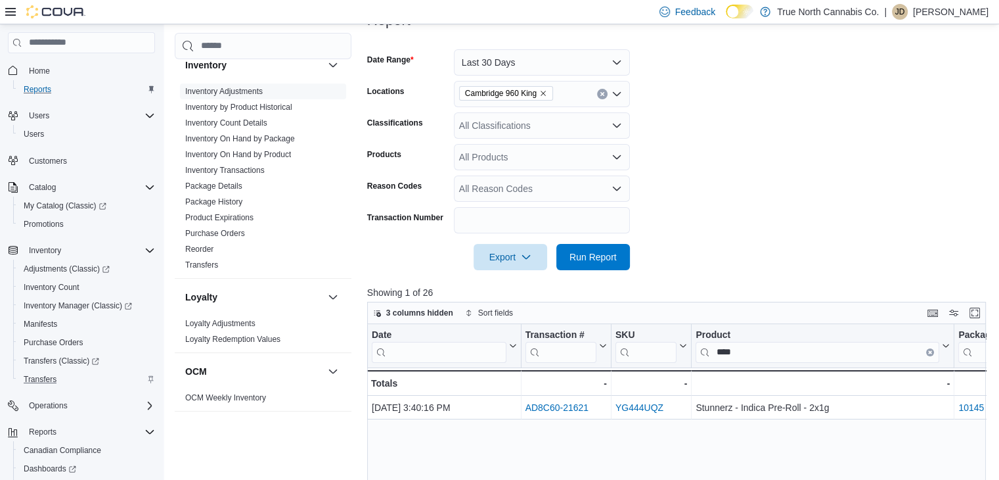
scroll to position [177, 0]
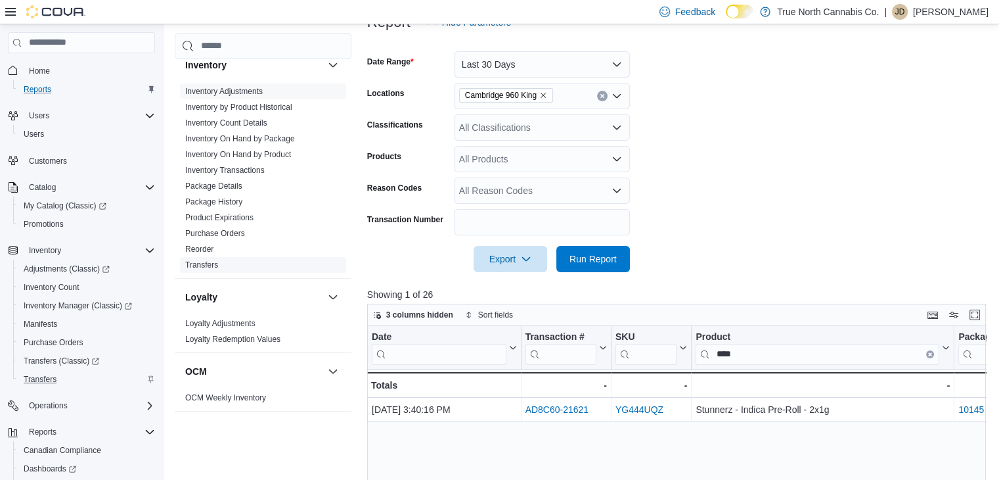
click at [204, 268] on link "Transfers" at bounding box center [201, 264] width 33 height 9
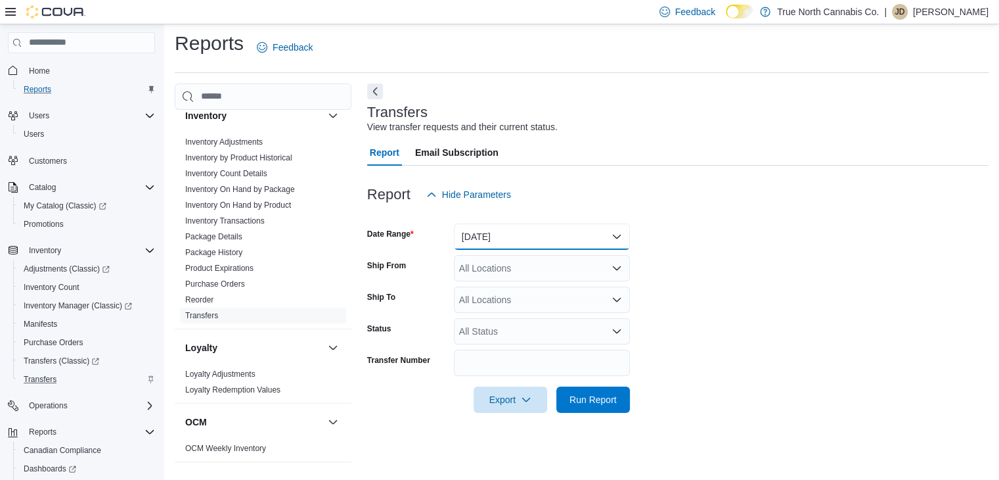
click at [550, 245] on button "Yesterday" at bounding box center [542, 236] width 176 height 26
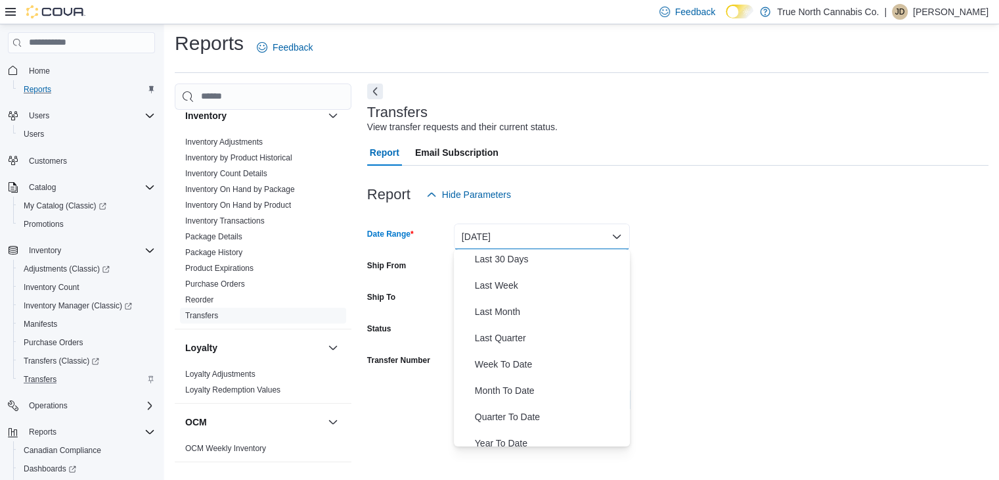
scroll to position [197, 0]
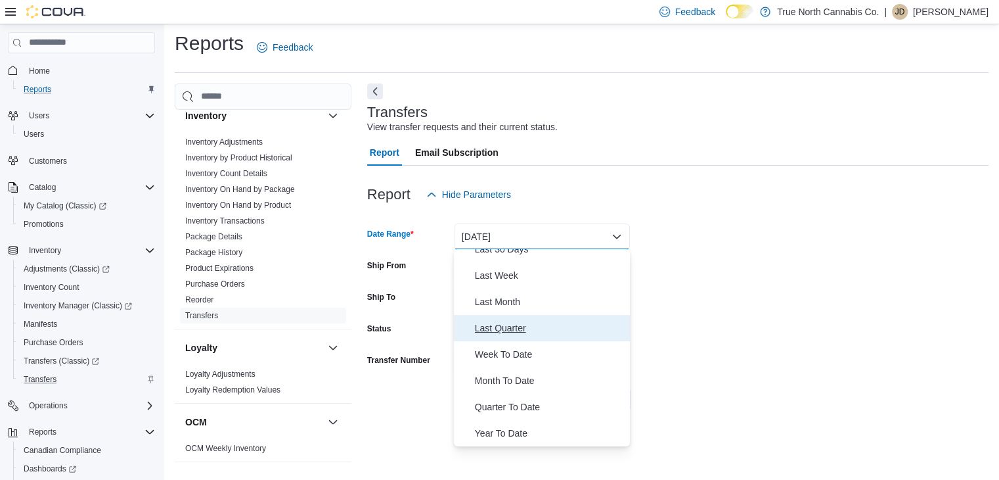
click at [536, 330] on span "Last Quarter" at bounding box center [550, 328] width 150 height 16
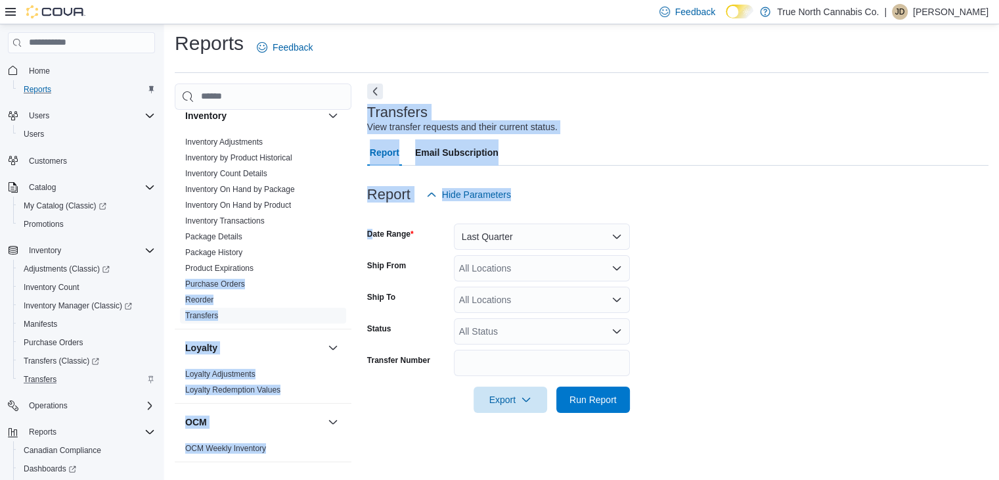
drag, startPoint x: 277, startPoint y: 263, endPoint x: 337, endPoint y: 151, distance: 127.0
click at [337, 151] on div "Inventory Adjustments Inventory by Product Historical Inventory Count Details I…" at bounding box center [263, 231] width 177 height 194
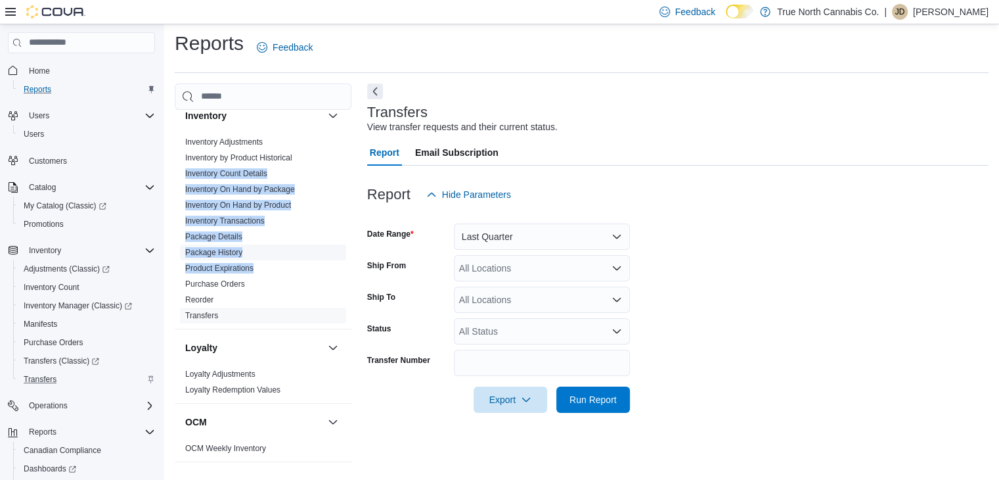
click at [283, 258] on span "Package History" at bounding box center [263, 252] width 166 height 16
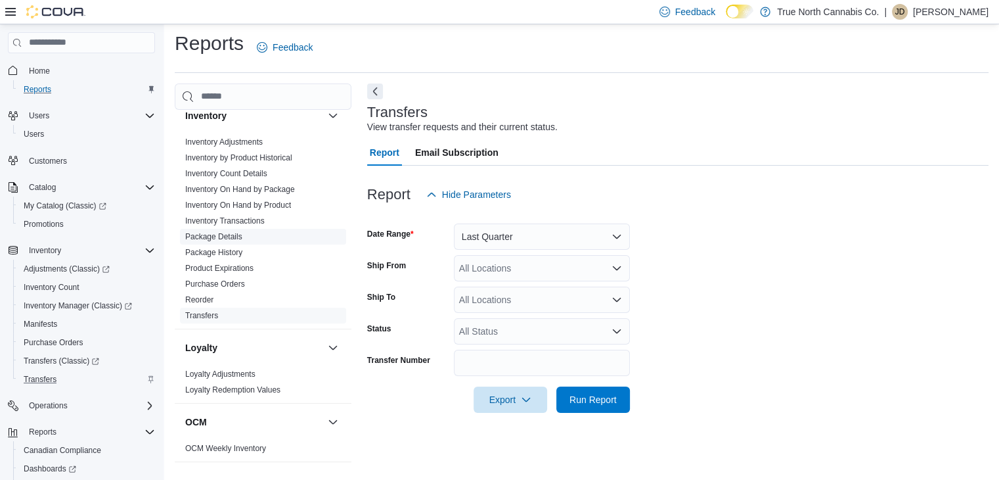
click at [242, 237] on span "Package Details" at bounding box center [263, 237] width 166 height 16
click at [225, 236] on link "Package Details" at bounding box center [213, 236] width 57 height 9
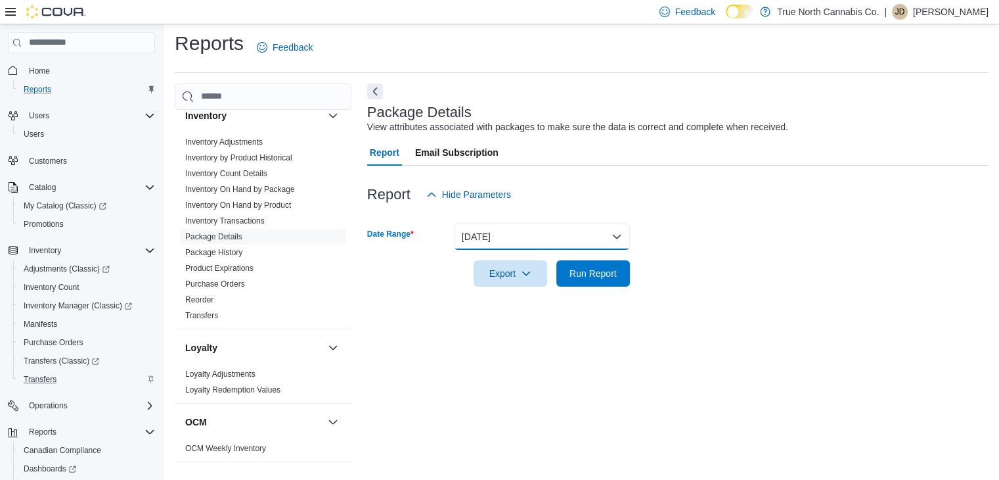
click at [616, 238] on button "Yesterday" at bounding box center [542, 236] width 176 height 26
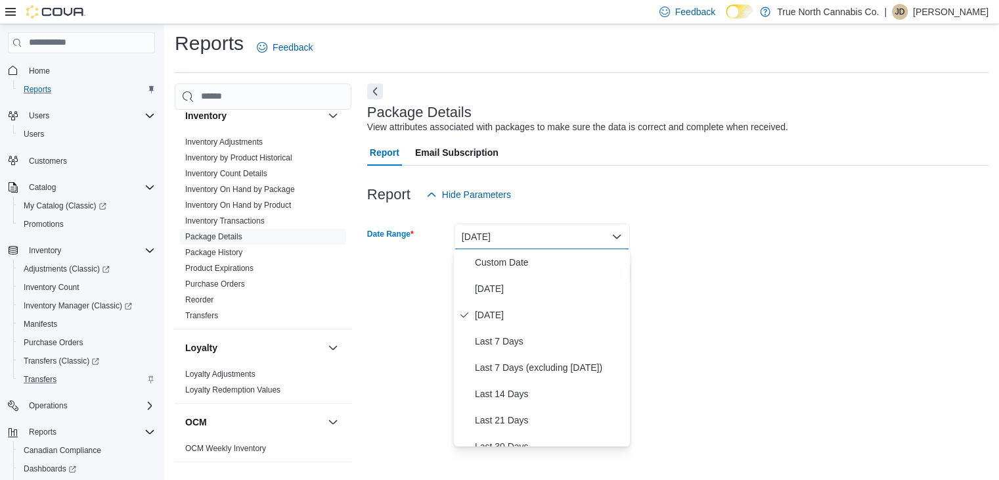
click at [616, 238] on button "Yesterday" at bounding box center [542, 236] width 176 height 26
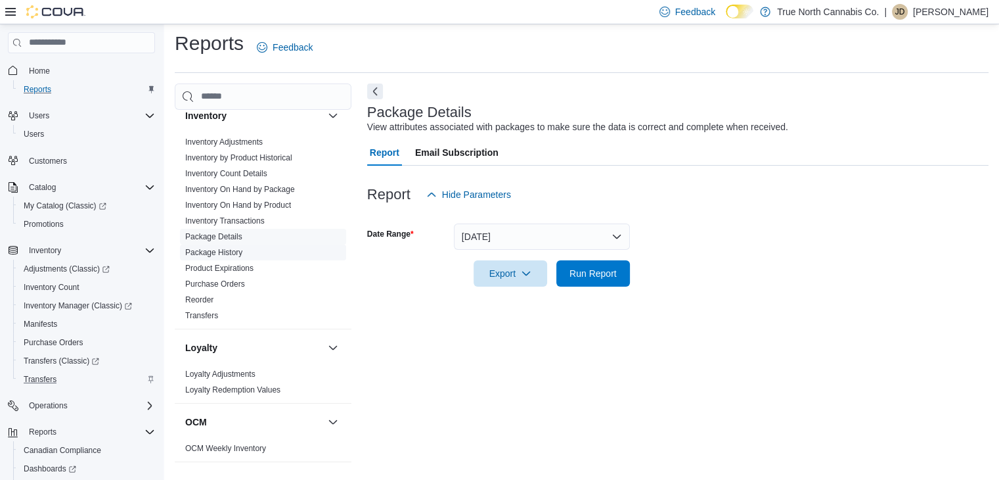
click at [236, 254] on link "Package History" at bounding box center [213, 252] width 57 height 9
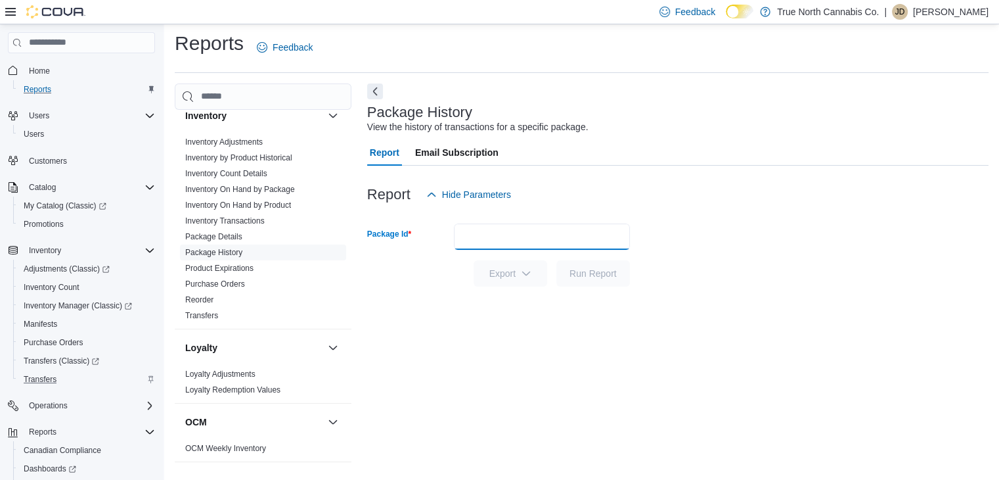
click at [467, 244] on input "Package Id" at bounding box center [542, 236] width 176 height 26
click at [556, 260] on button "Run Report" at bounding box center [593, 273] width 74 height 26
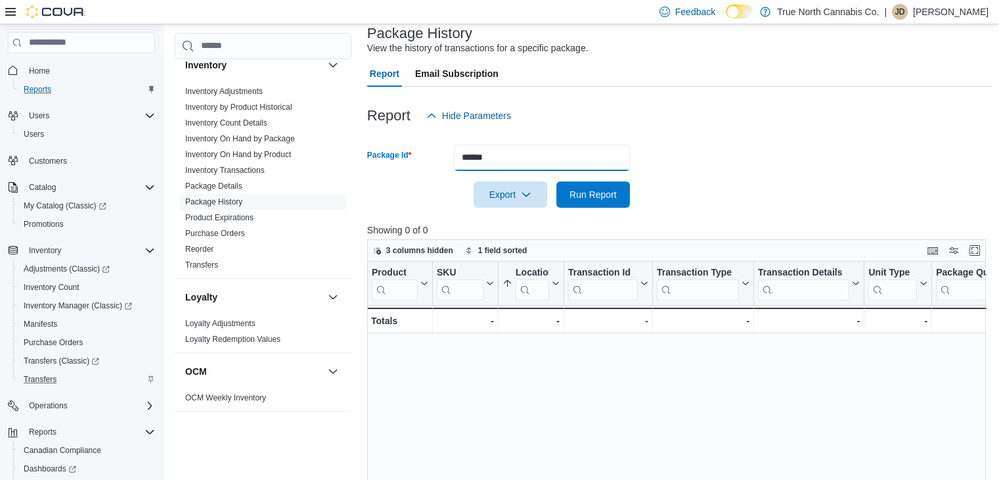
scroll to position [11, 0]
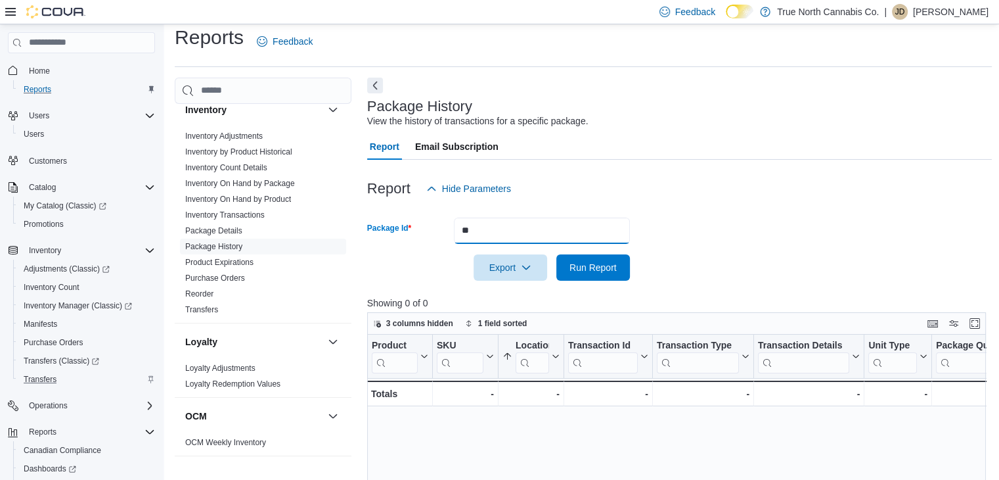
type input "*"
click at [556, 254] on button "Run Report" at bounding box center [593, 267] width 74 height 26
click at [590, 217] on input "********" at bounding box center [542, 230] width 176 height 26
type input "*"
type input "*******"
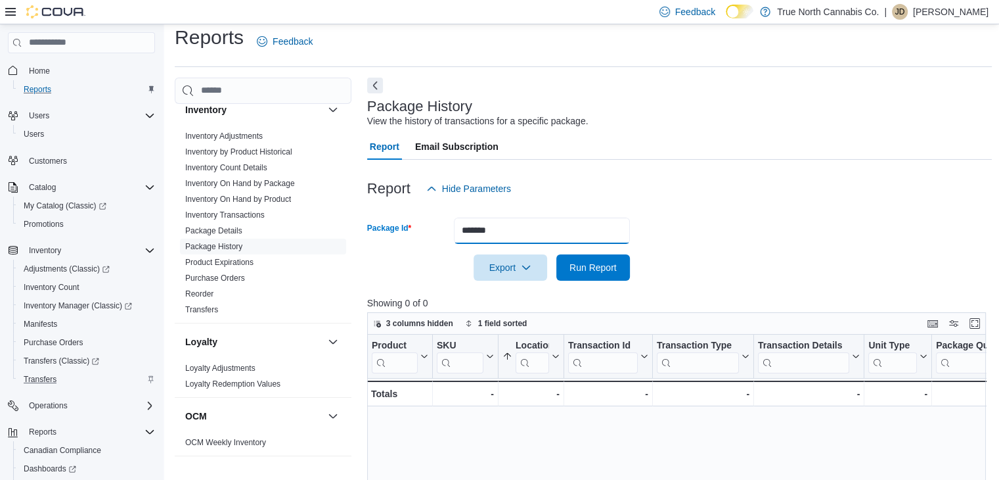
click at [556, 254] on button "Run Report" at bounding box center [593, 267] width 74 height 26
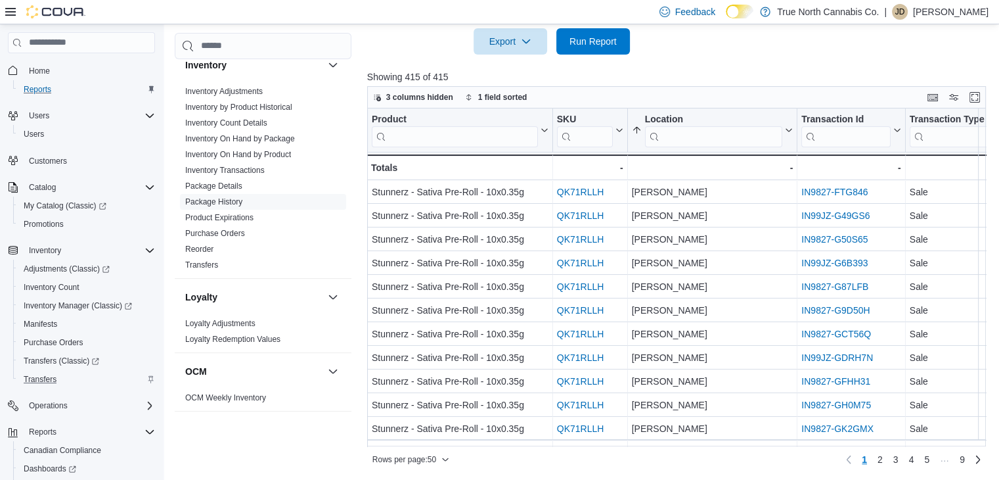
scroll to position [342, 0]
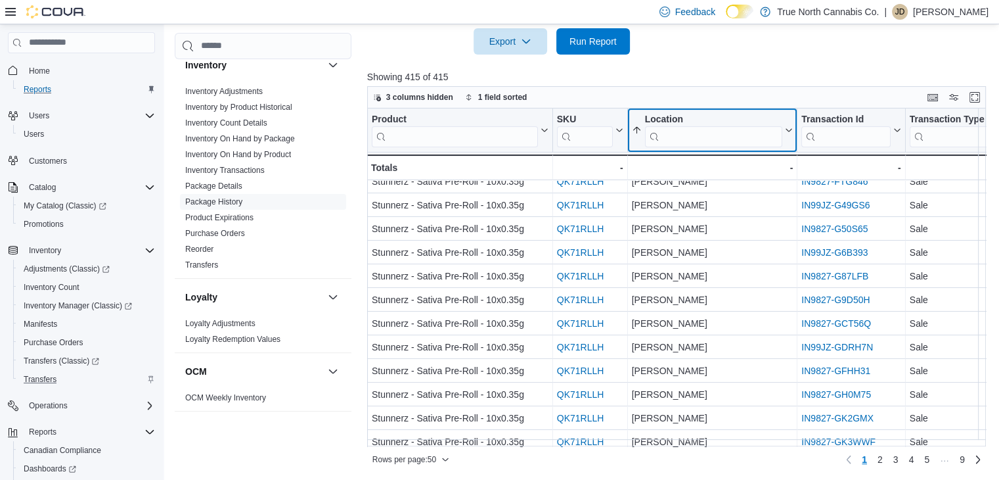
click at [739, 143] on input "search" at bounding box center [713, 135] width 138 height 21
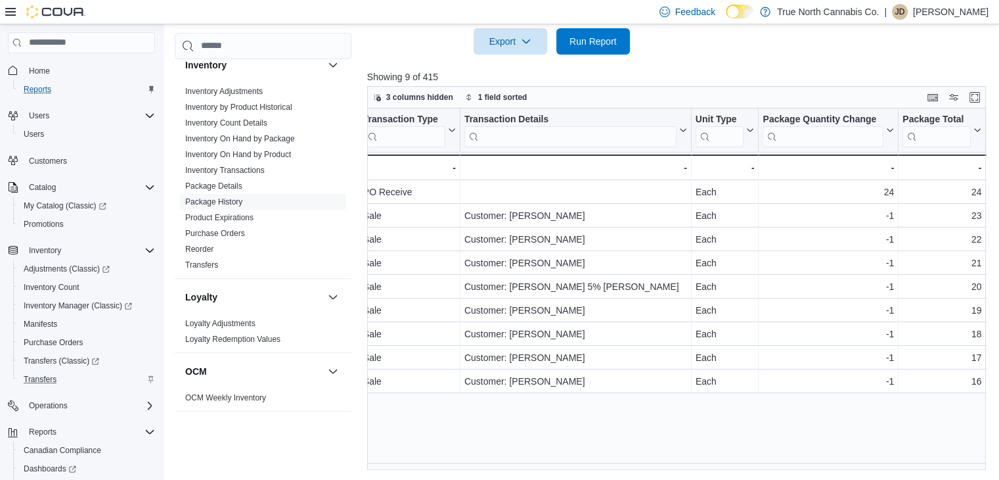
scroll to position [0, 970]
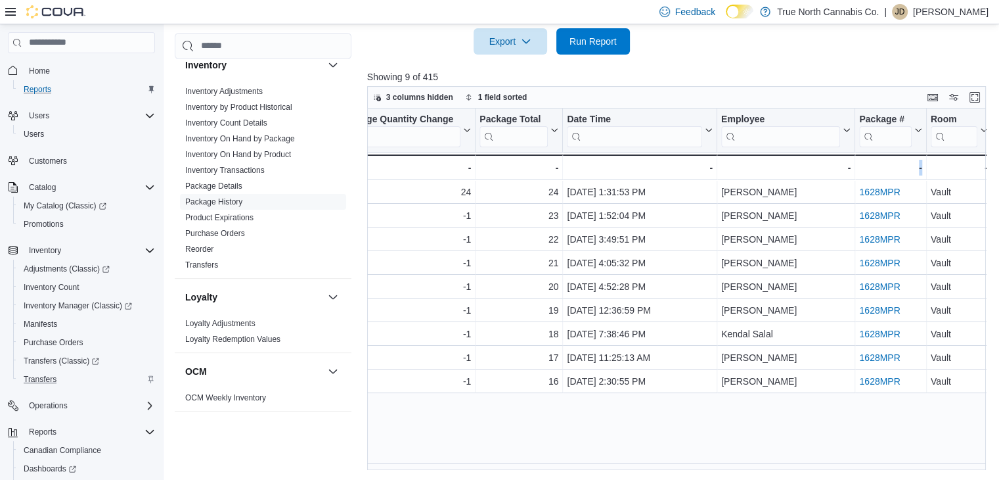
drag, startPoint x: 970, startPoint y: 460, endPoint x: 889, endPoint y: 461, distance: 80.1
click at [889, 461] on div "Product Click to view column header actions SKU Click to view column header act…" at bounding box center [679, 288] width 625 height 361
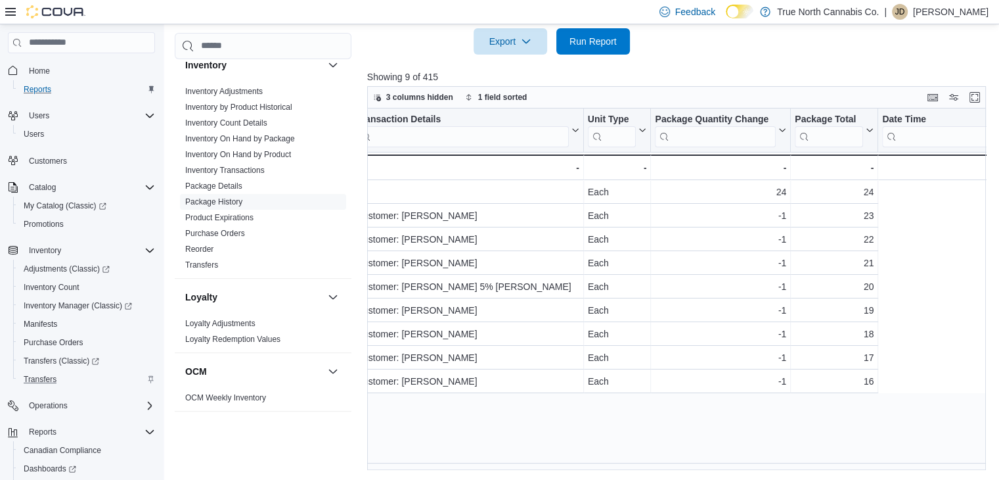
scroll to position [0, 293]
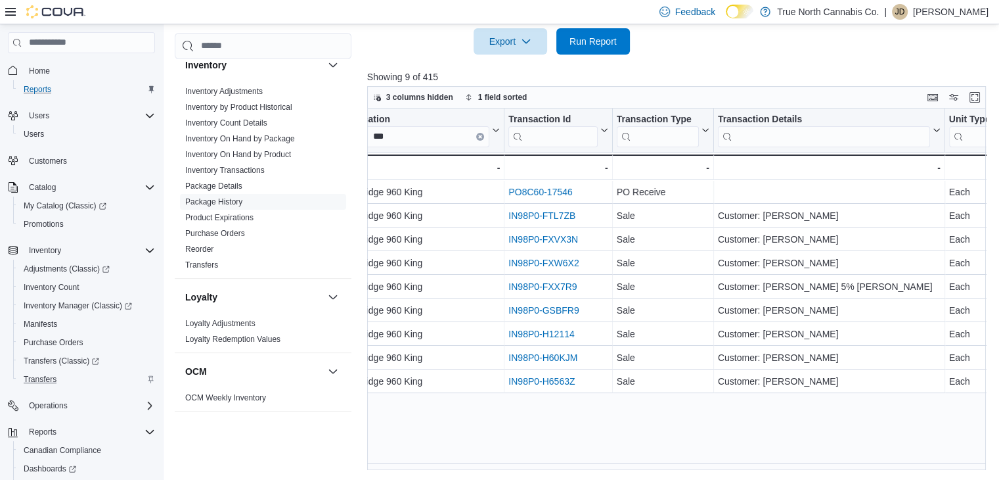
click at [625, 434] on div "Product Click to view column header actions SKU Click to view column header act…" at bounding box center [679, 288] width 625 height 361
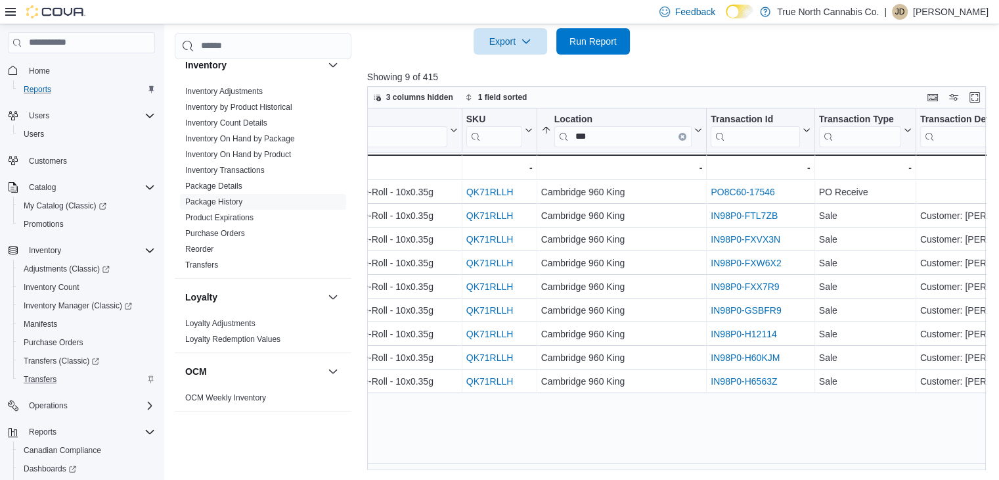
scroll to position [0, 0]
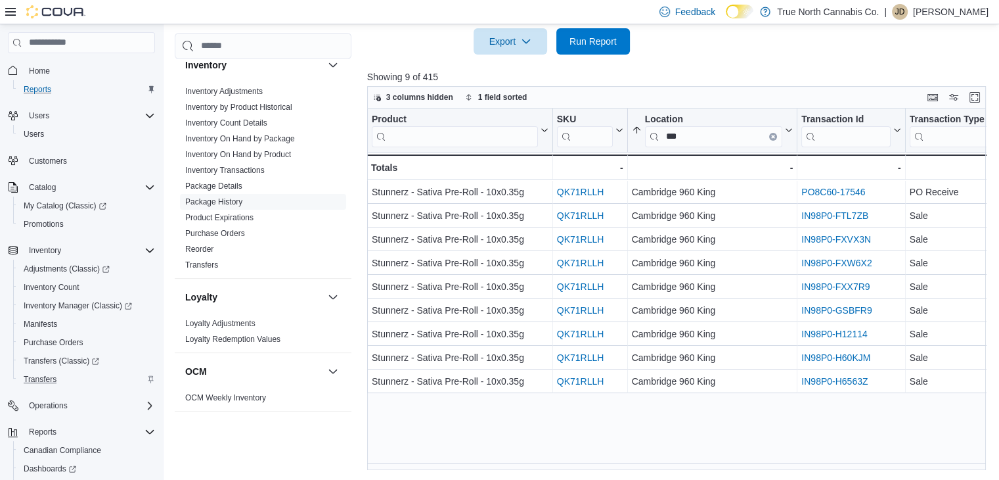
click at [991, 460] on div "Product Click to view column header actions SKU Click to view column header act…" at bounding box center [679, 288] width 625 height 361
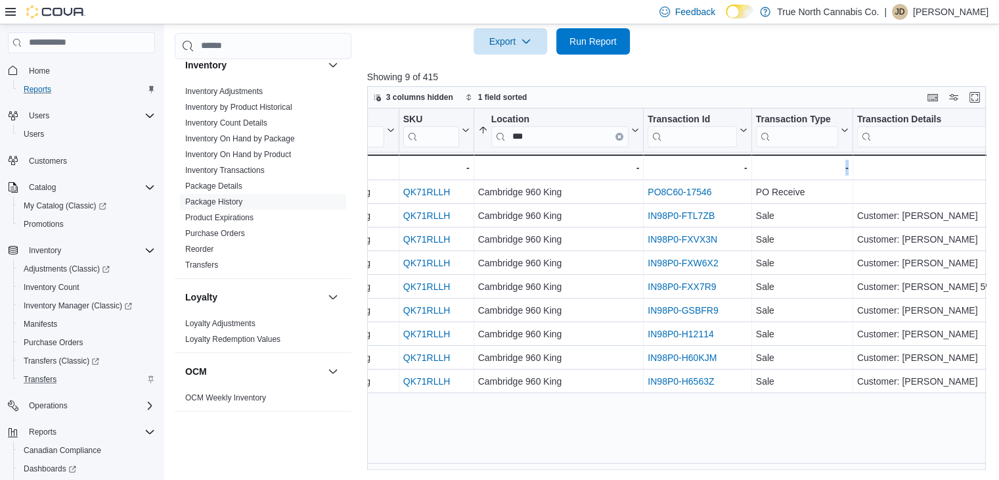
click at [988, 464] on div "Product Click to view column header actions SKU Click to view column header act…" at bounding box center [679, 288] width 625 height 361
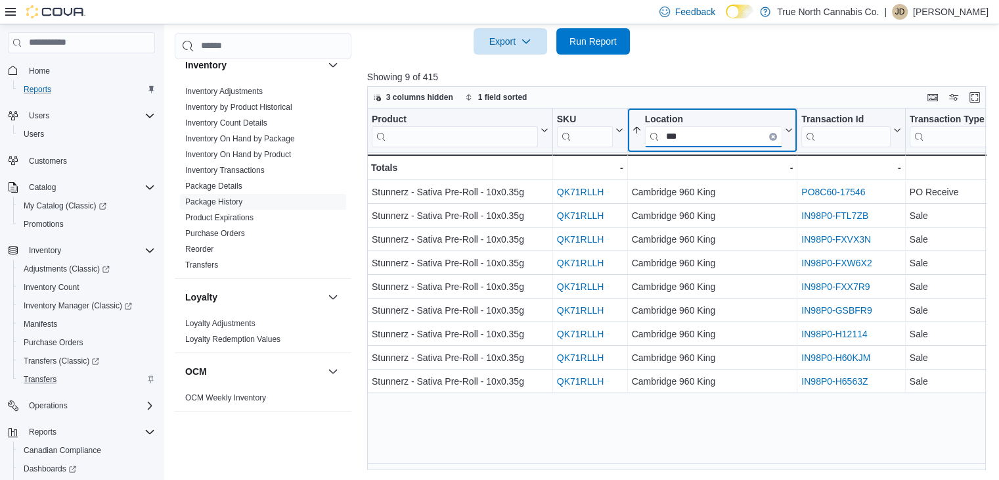
click at [730, 141] on input "***" at bounding box center [713, 135] width 138 height 21
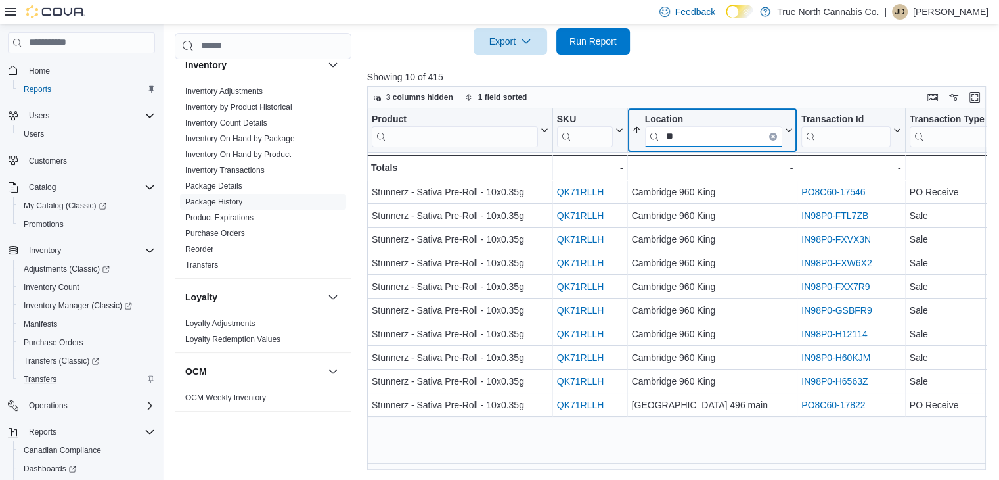
type input "*"
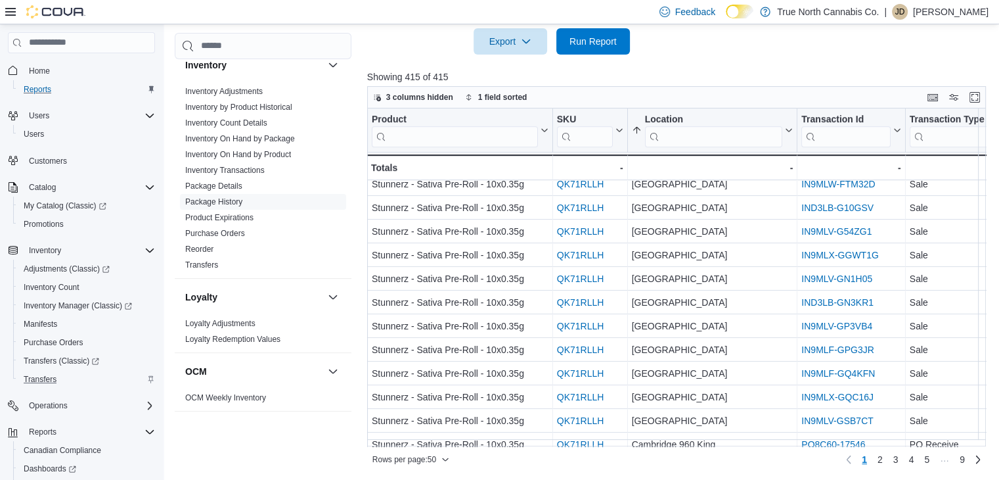
scroll to position [923, 0]
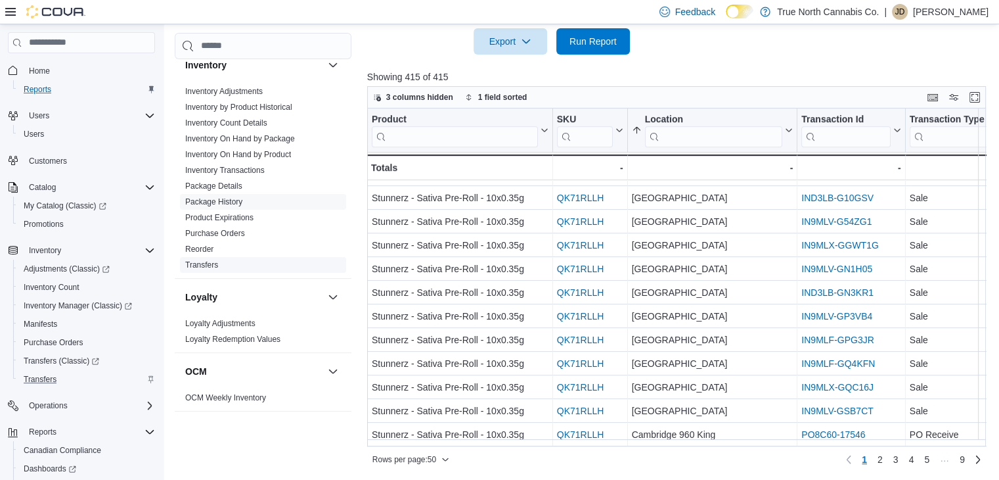
click at [209, 263] on link "Transfers" at bounding box center [201, 264] width 33 height 9
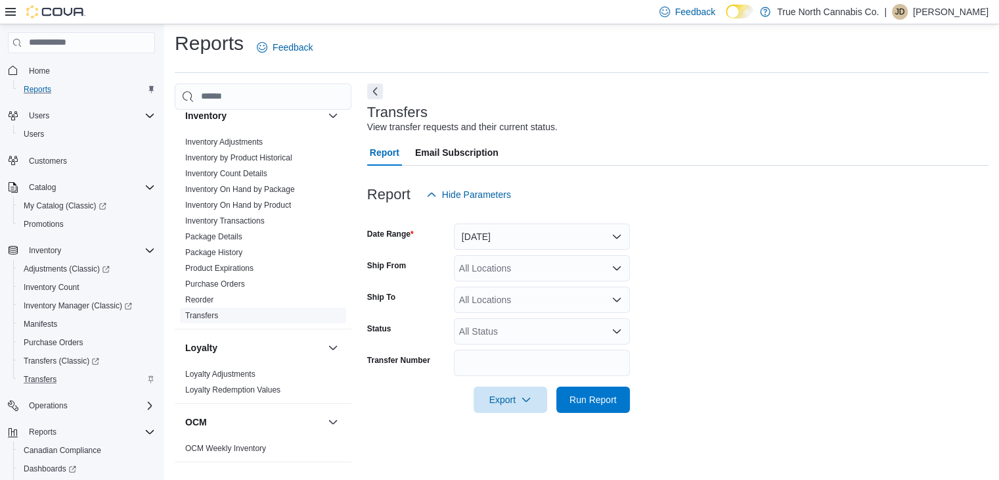
scroll to position [5, 0]
click at [236, 172] on link "Inventory Count Details" at bounding box center [226, 173] width 82 height 9
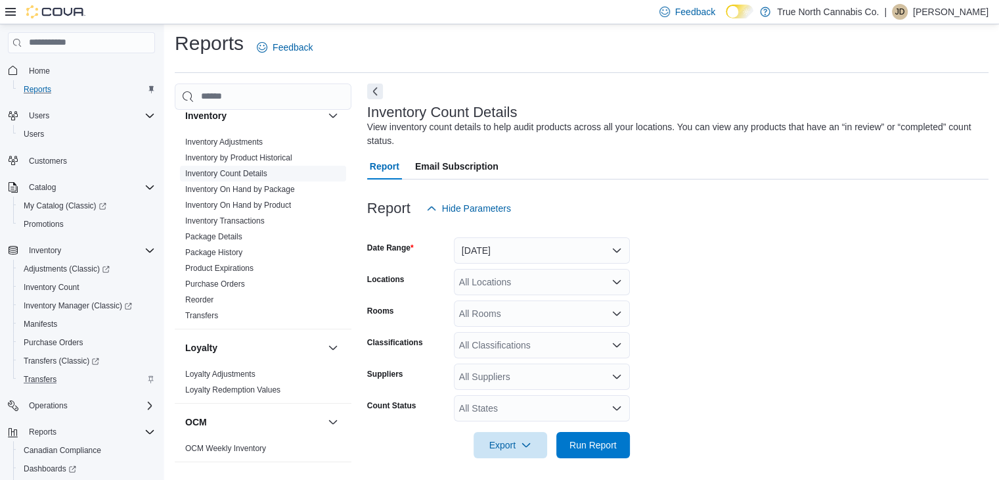
scroll to position [9, 0]
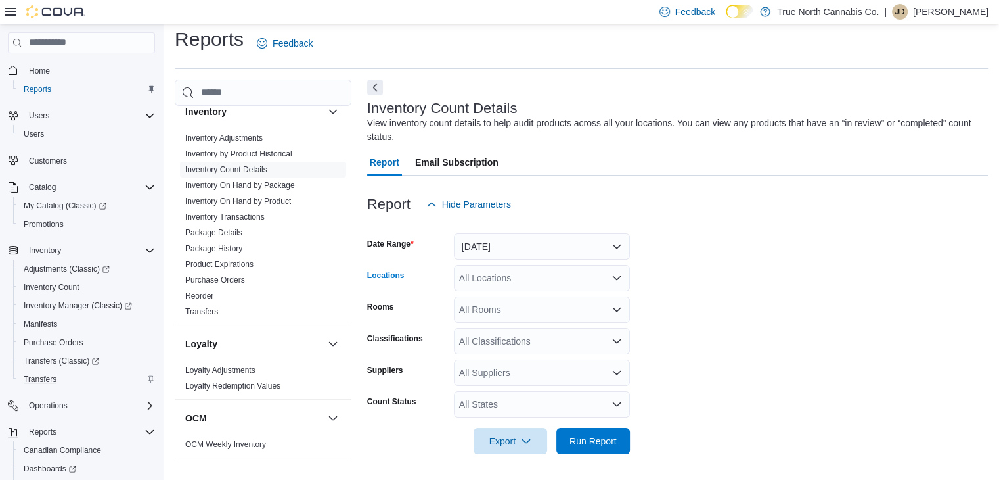
click at [575, 271] on div "All Locations" at bounding box center [542, 278] width 176 height 26
type input "***"
click at [540, 297] on span "Cambridge 960 King" at bounding box center [524, 299] width 84 height 13
click at [618, 245] on button "Yesterday" at bounding box center [542, 246] width 176 height 26
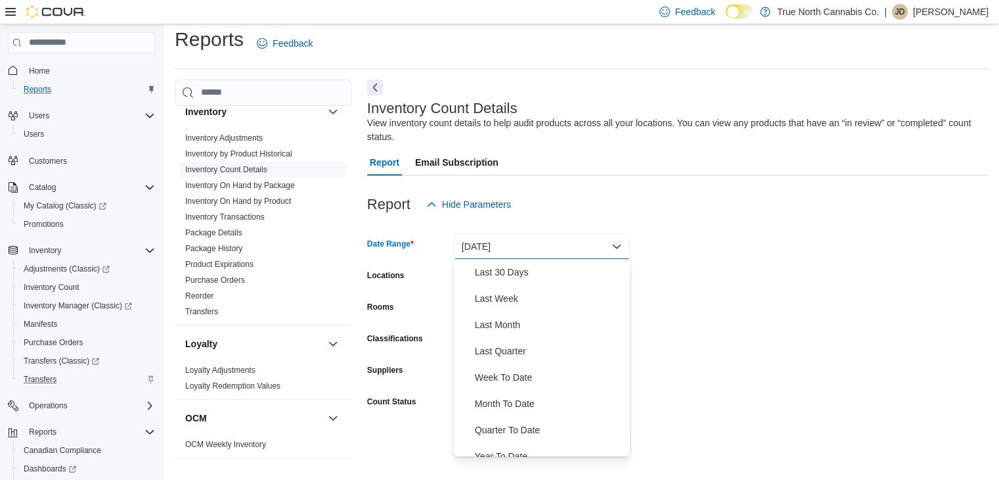
scroll to position [197, 0]
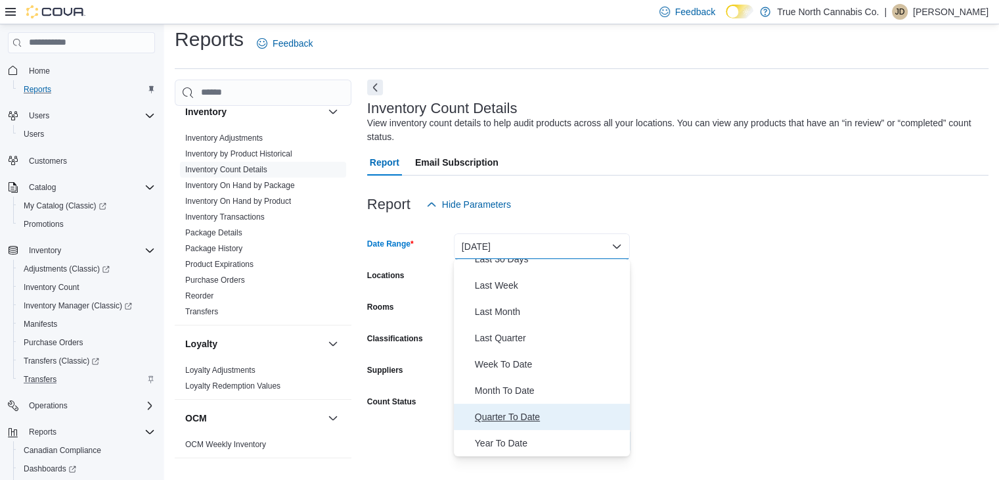
click at [553, 416] on span "Quarter To Date" at bounding box center [550, 417] width 150 height 16
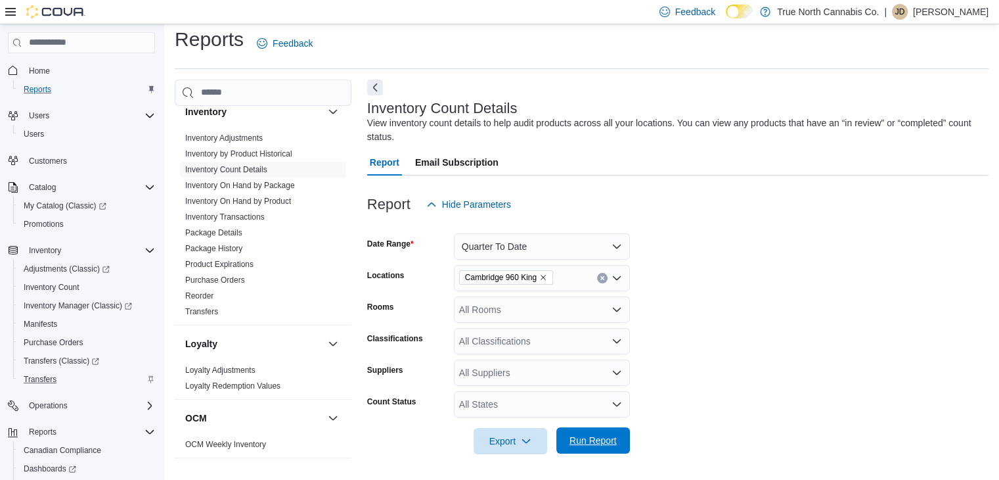
click at [612, 441] on span "Run Report" at bounding box center [593, 440] width 47 height 13
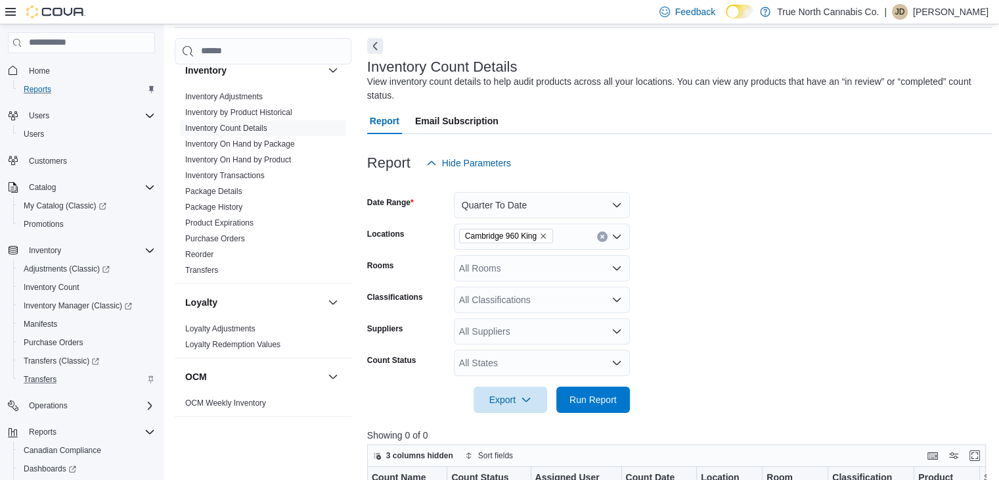
scroll to position [47, 0]
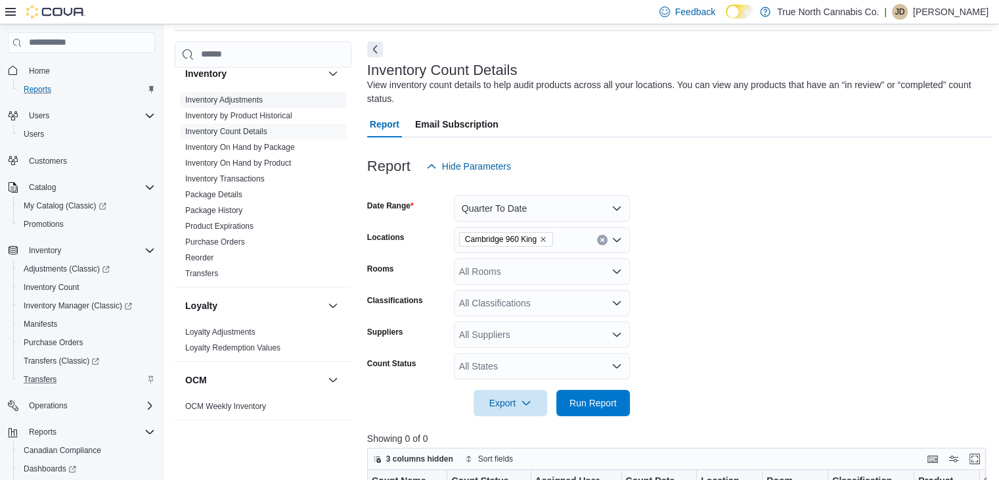
click at [221, 93] on span "Inventory Adjustments" at bounding box center [263, 100] width 166 height 16
click at [223, 98] on link "Inventory Adjustments" at bounding box center [224, 99] width 78 height 9
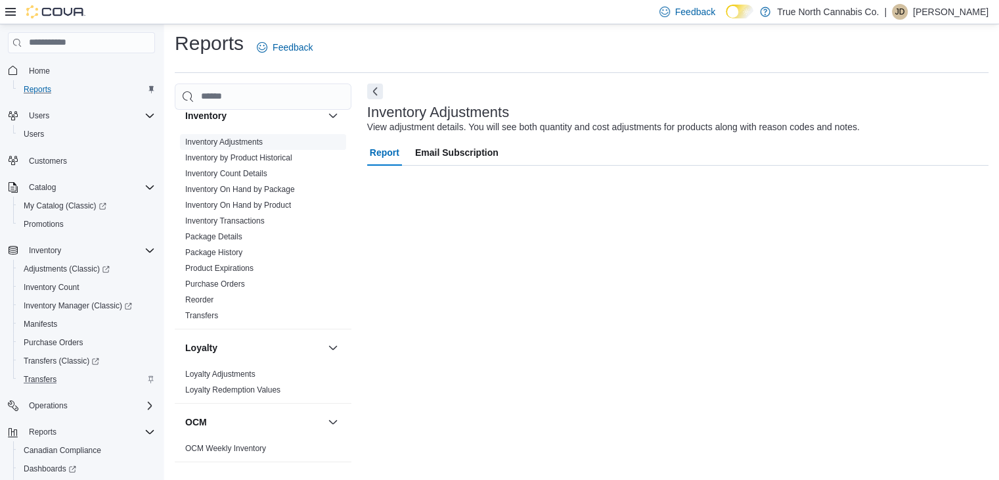
scroll to position [5, 0]
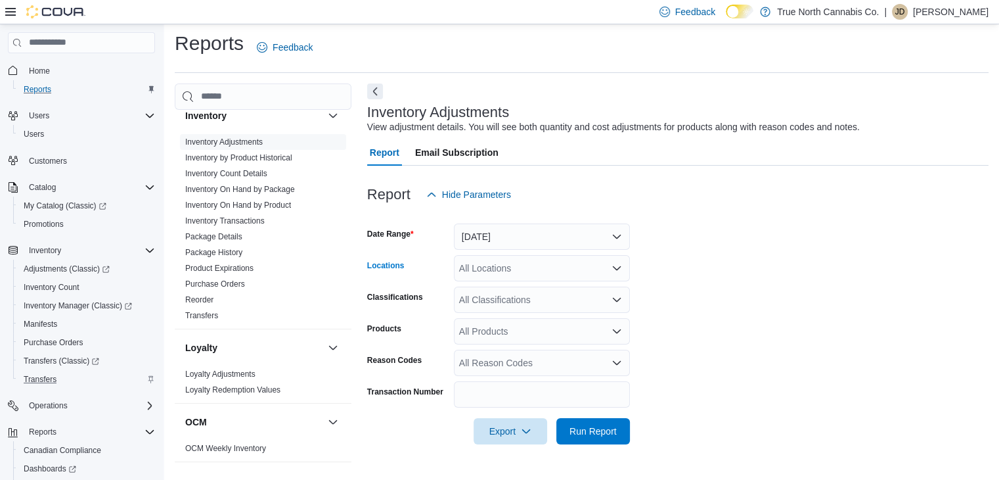
click at [518, 263] on div "All Locations" at bounding box center [542, 268] width 176 height 26
type input "***"
click at [520, 284] on span "Cambridge 960 King" at bounding box center [524, 289] width 84 height 13
click at [596, 229] on button "Yesterday" at bounding box center [542, 236] width 176 height 26
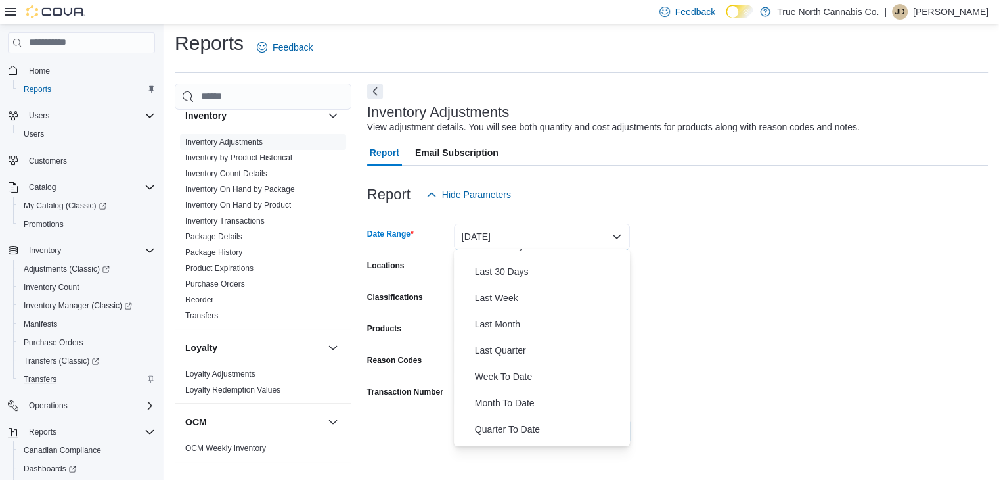
scroll to position [181, 0]
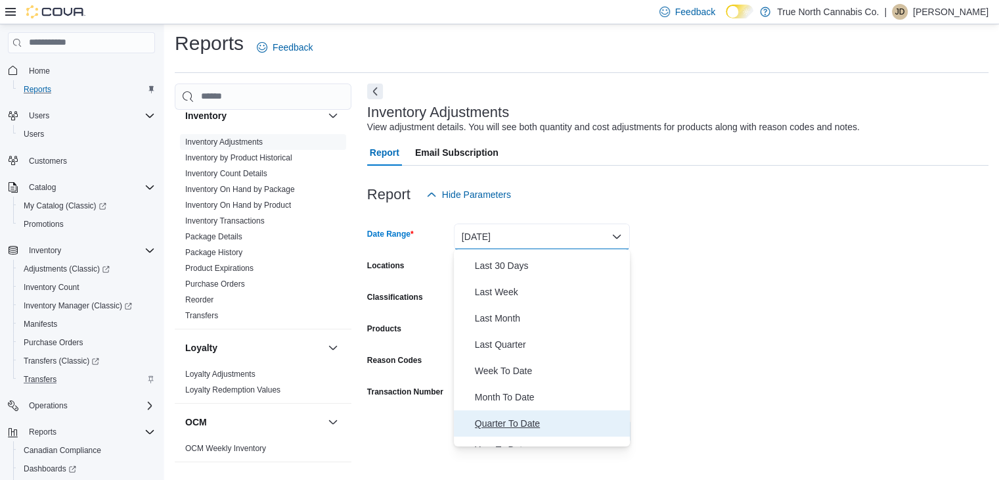
click at [549, 428] on span "Quarter To Date" at bounding box center [550, 423] width 150 height 16
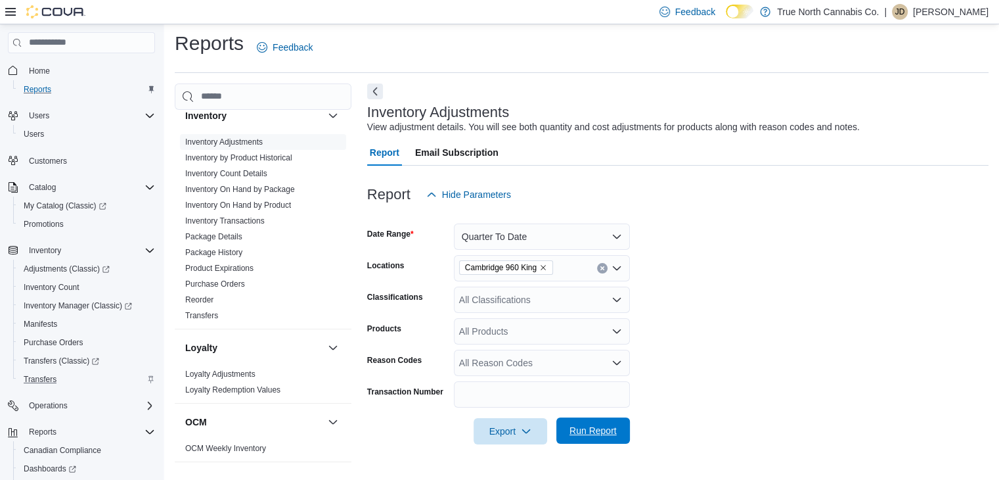
click at [587, 436] on span "Run Report" at bounding box center [593, 430] width 47 height 13
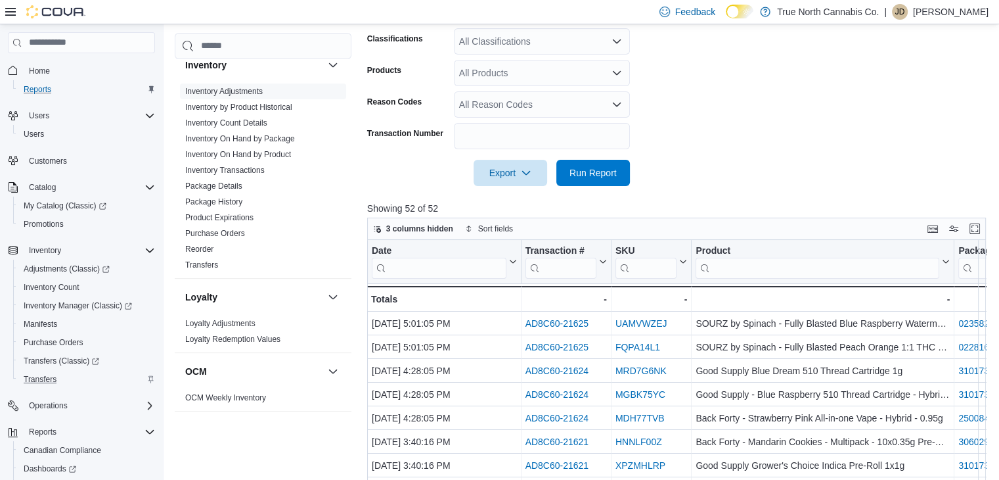
scroll to position [394, 0]
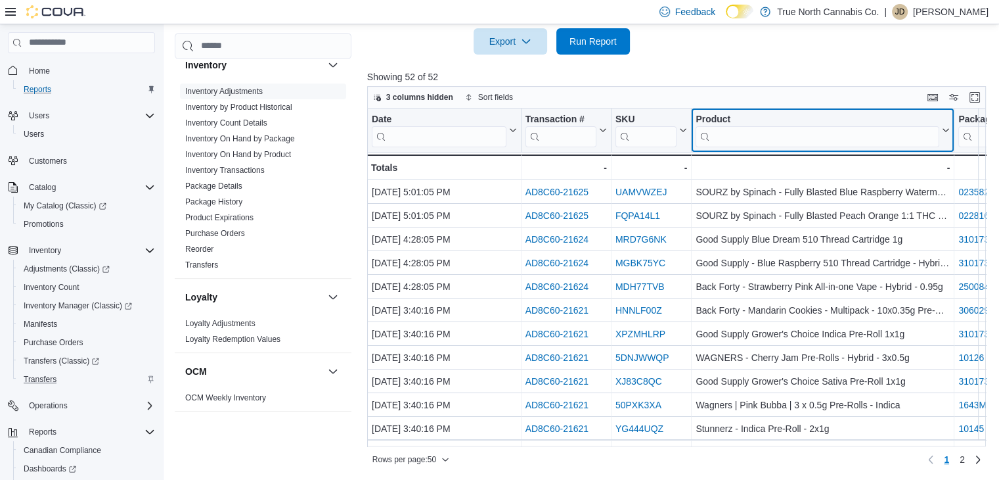
click at [803, 135] on input "search" at bounding box center [818, 135] width 244 height 21
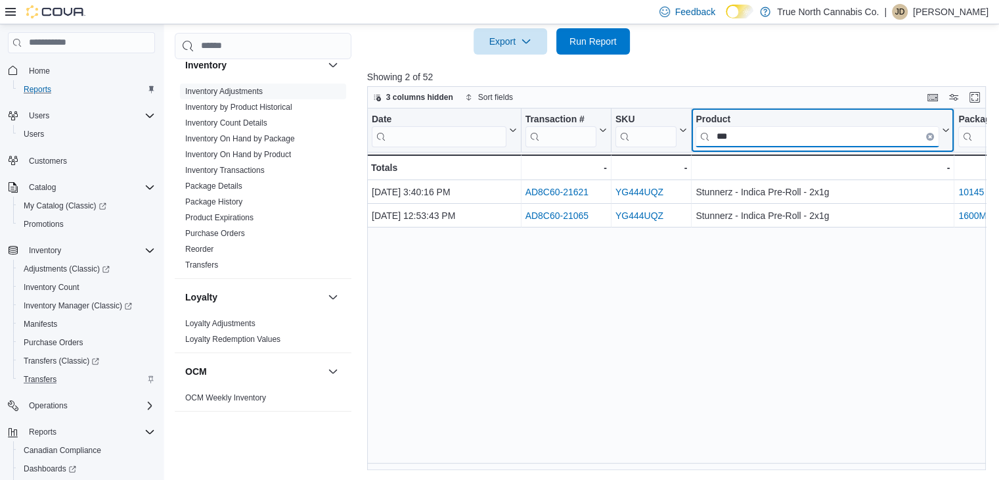
type input "***"
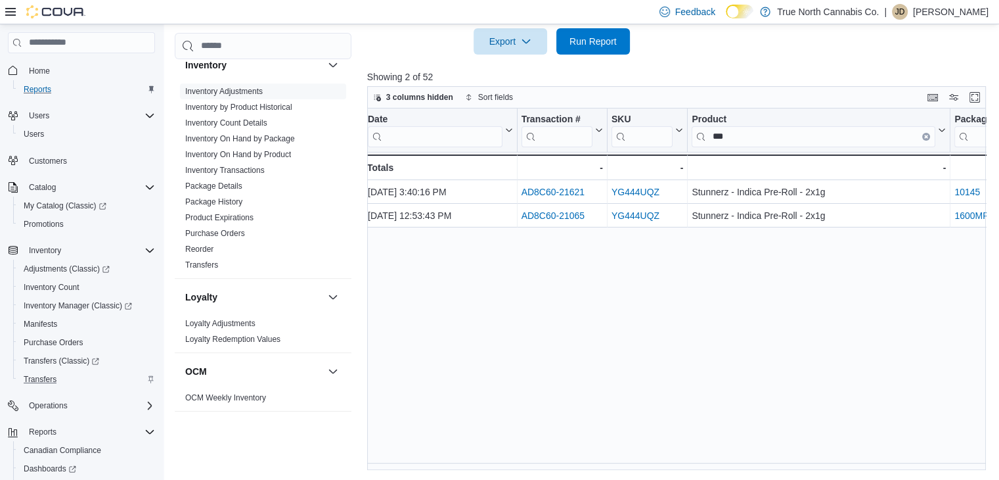
scroll to position [0, 0]
click at [989, 458] on div "Date Click to view column header actions Transaction # Click to view column hea…" at bounding box center [679, 288] width 625 height 361
click at [988, 460] on div "Date Click to view column header actions Transaction # Click to view column hea…" at bounding box center [679, 288] width 625 height 361
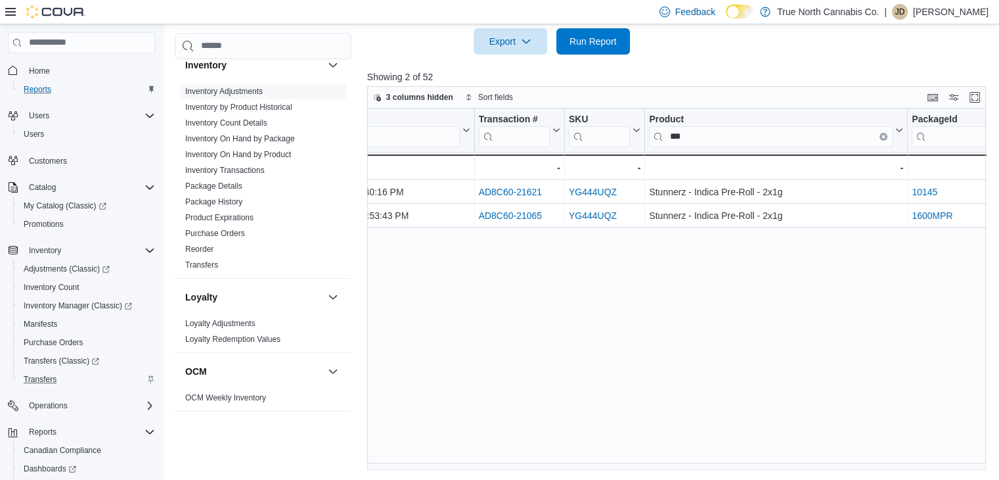
click at [988, 460] on div "Date Click to view column header actions Transaction # Click to view column hea…" at bounding box center [679, 288] width 625 height 361
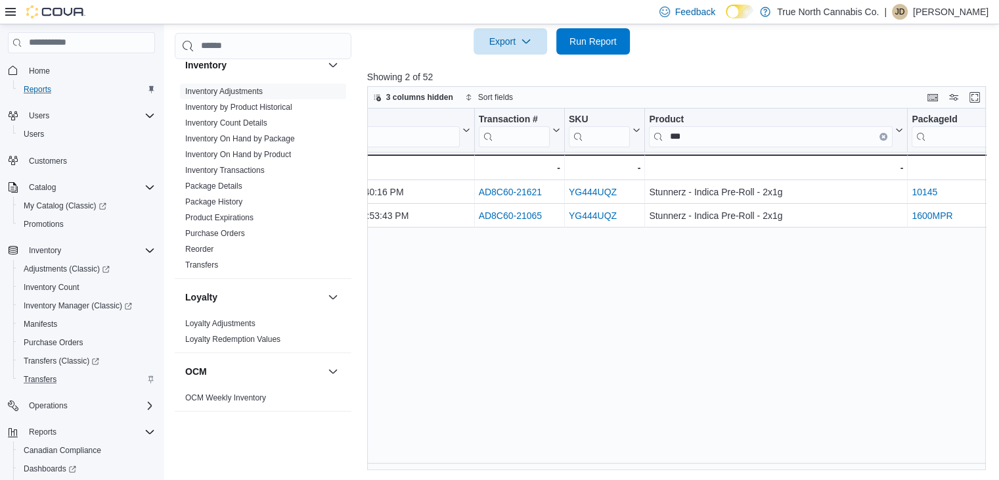
click at [988, 460] on div "Date Click to view column header actions Transaction # Click to view column hea…" at bounding box center [679, 288] width 625 height 361
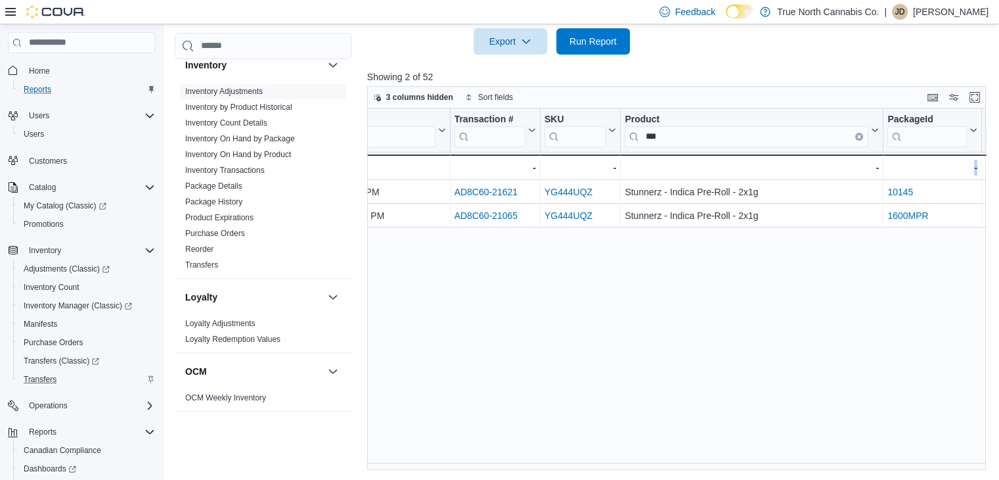
click at [983, 460] on div "Date Click to view column header actions Transaction # Click to view column hea…" at bounding box center [679, 288] width 625 height 361
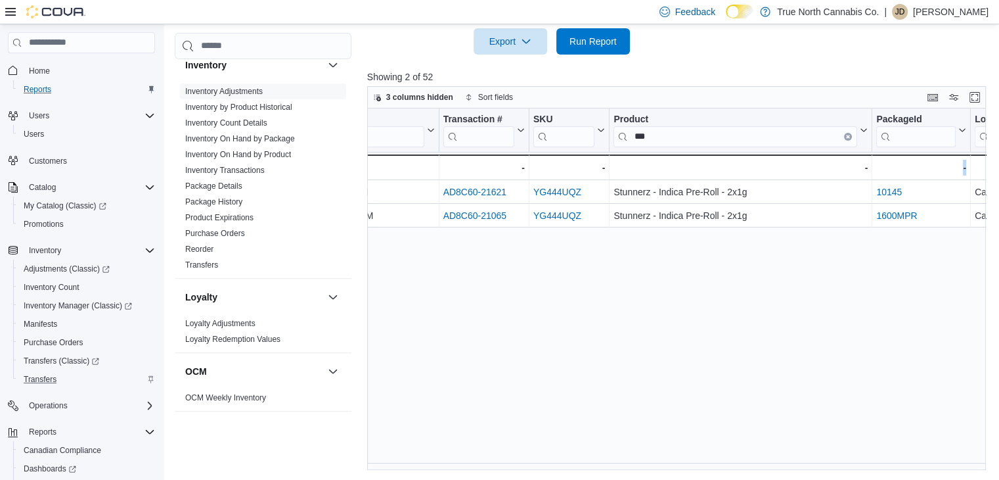
click at [983, 460] on div "Date Click to view column header actions Transaction # Click to view column hea…" at bounding box center [679, 288] width 625 height 361
drag, startPoint x: 983, startPoint y: 460, endPoint x: 1008, endPoint y: 473, distance: 27.3
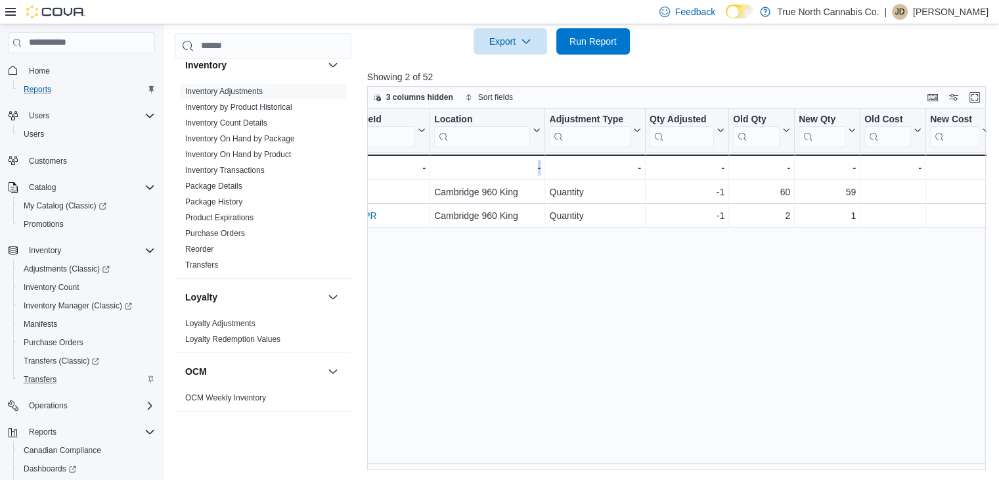
scroll to position [0, 563]
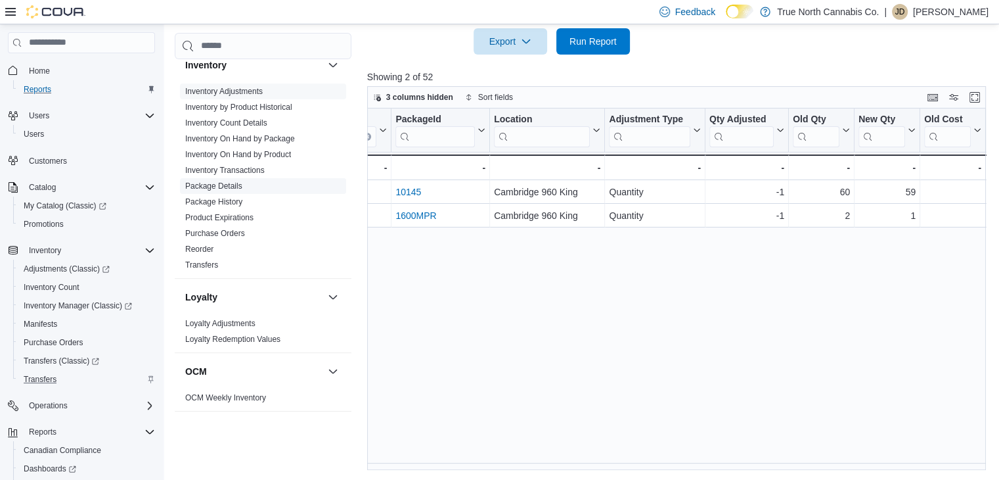
click at [254, 187] on span "Package Details" at bounding box center [263, 186] width 166 height 16
click at [234, 185] on link "Package Details" at bounding box center [213, 185] width 57 height 9
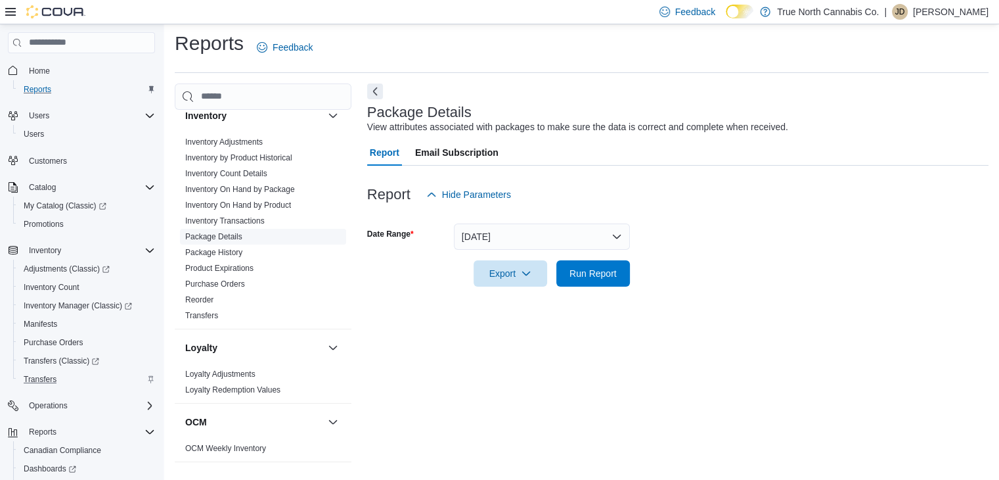
scroll to position [5, 0]
click at [618, 235] on button "Yesterday" at bounding box center [542, 236] width 176 height 26
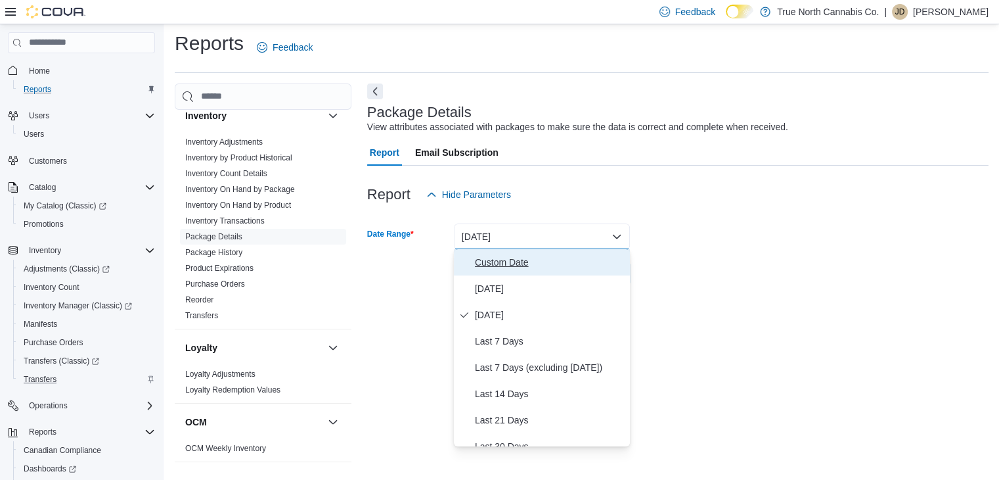
click at [531, 261] on span "Custom Date" at bounding box center [550, 262] width 150 height 16
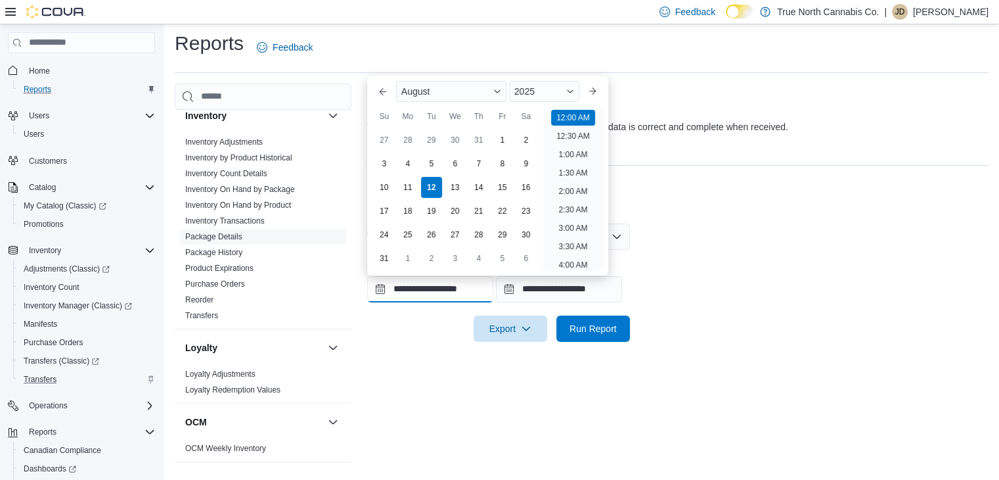
click at [486, 284] on input "**********" at bounding box center [430, 289] width 126 height 26
drag, startPoint x: 801, startPoint y: 195, endPoint x: 617, endPoint y: 240, distance: 189.9
click at [617, 240] on div "**********" at bounding box center [677, 262] width 621 height 192
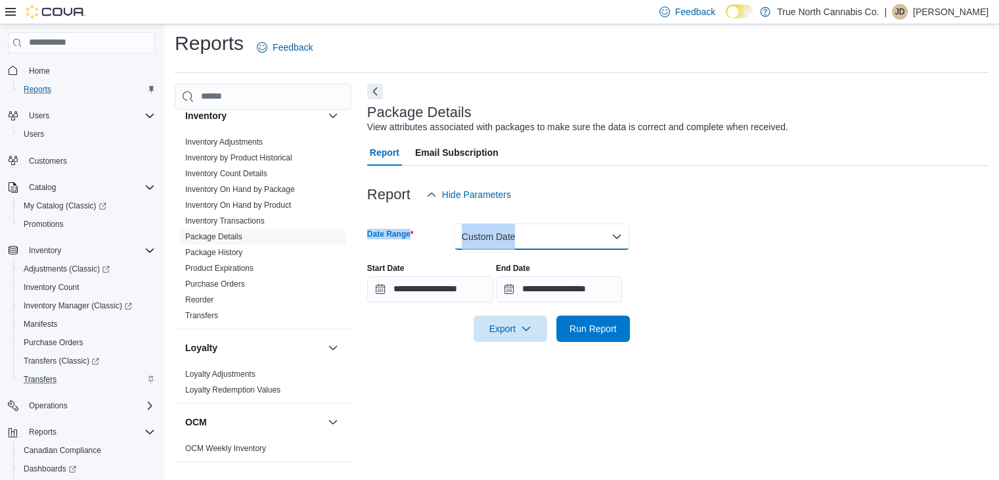
click at [617, 240] on button "Custom Date" at bounding box center [542, 236] width 176 height 26
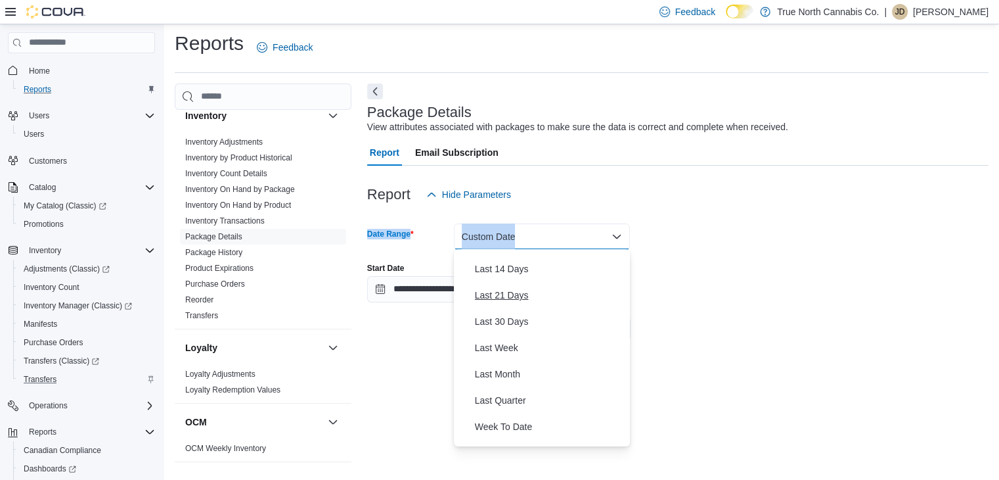
scroll to position [197, 0]
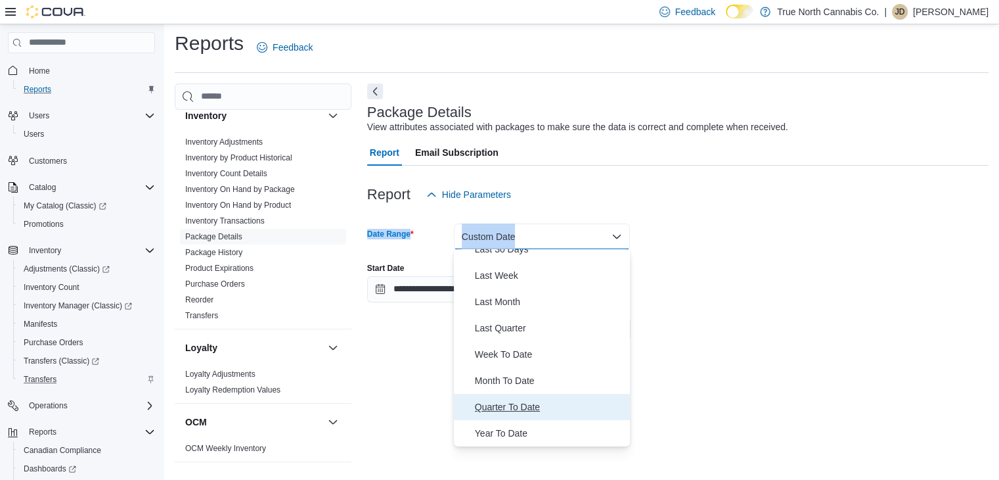
click at [454, 393] on button "Quarter To Date" at bounding box center [542, 406] width 176 height 26
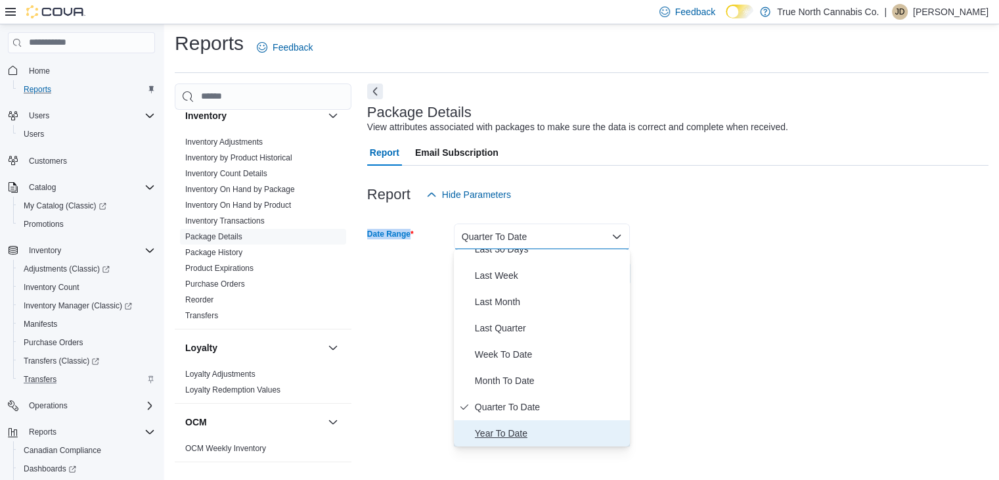
click at [454, 420] on button "Year To Date" at bounding box center [542, 433] width 176 height 26
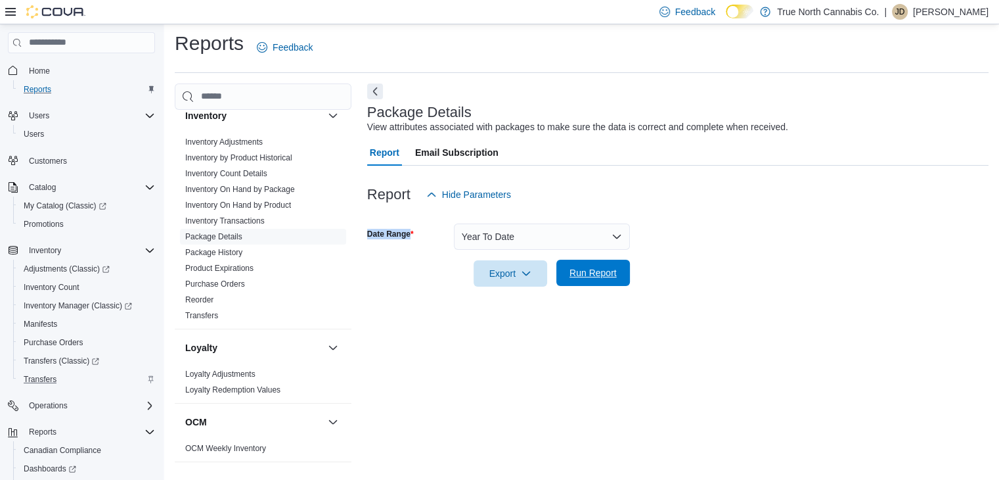
click at [591, 284] on span "Run Report" at bounding box center [593, 272] width 58 height 26
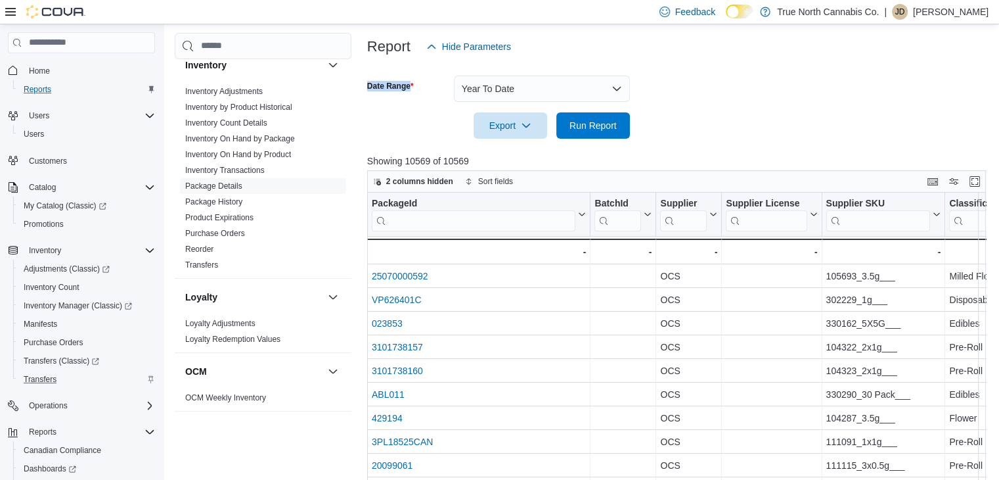
scroll to position [236, 0]
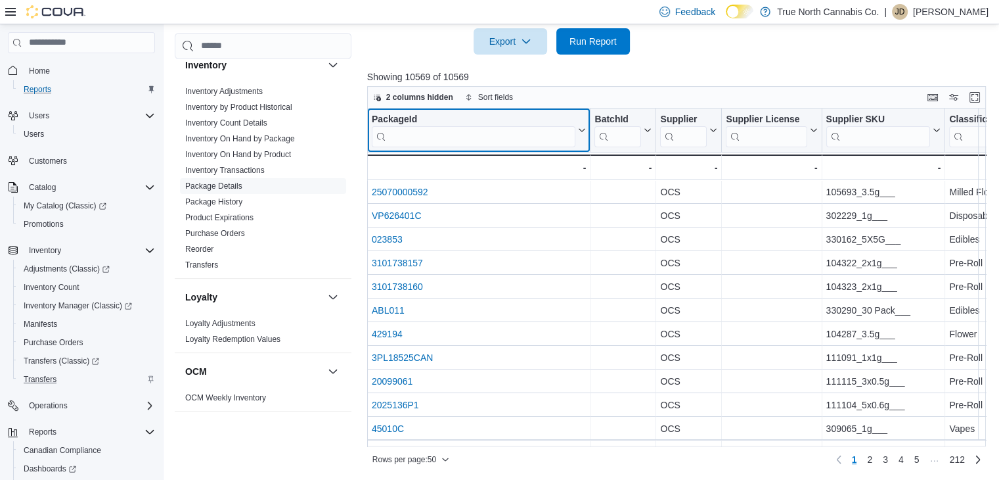
click at [430, 135] on input "search" at bounding box center [474, 135] width 204 height 21
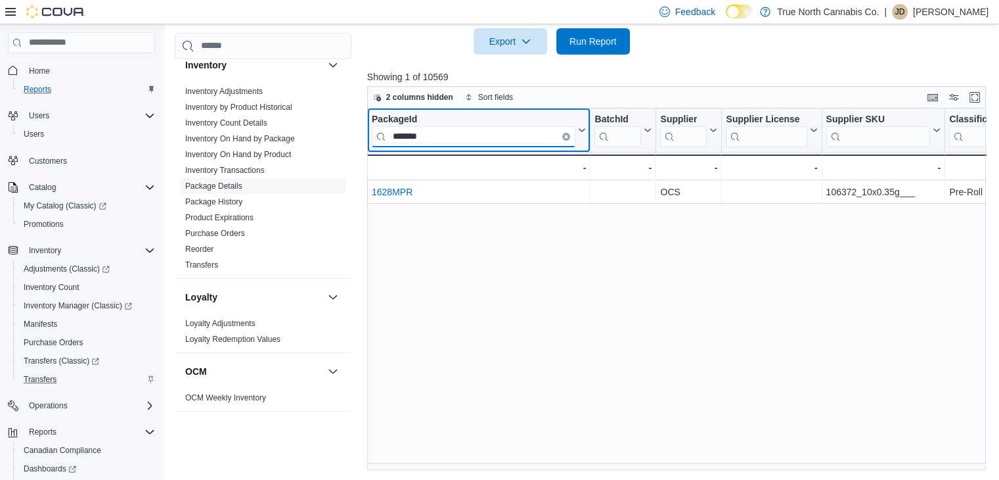
type input "*******"
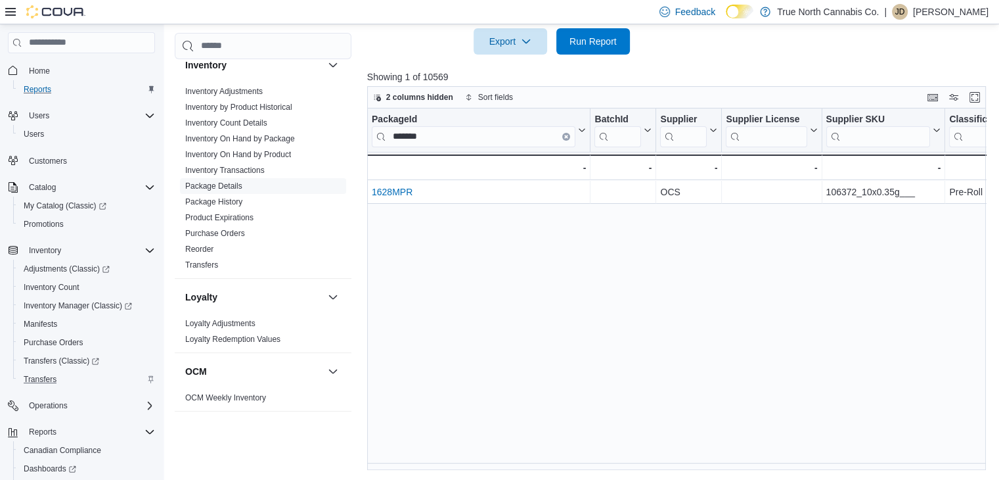
click at [993, 466] on div "2 columns hidden Sort fields PackageId ******* Click to view column header acti…" at bounding box center [679, 278] width 625 height 384
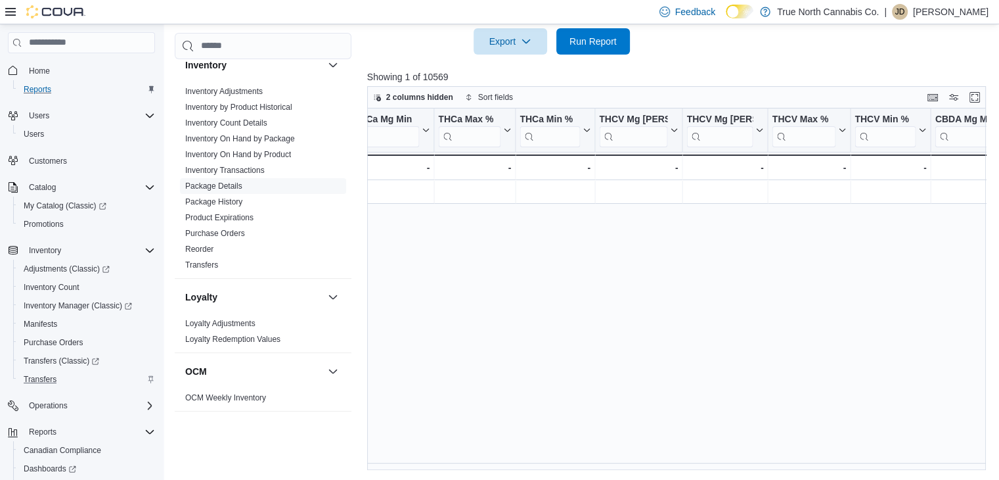
scroll to position [0, 2733]
click at [989, 469] on div "Reports Feedback Cash Management Cash Management Cash Out Details Compliance OC…" at bounding box center [583, 134] width 838 height 692
drag, startPoint x: 989, startPoint y: 469, endPoint x: 679, endPoint y: 311, distance: 348.7
click at [679, 311] on div "Reports Feedback Cash Management Cash Management Cash Out Details Compliance OC…" at bounding box center [583, 134] width 838 height 692
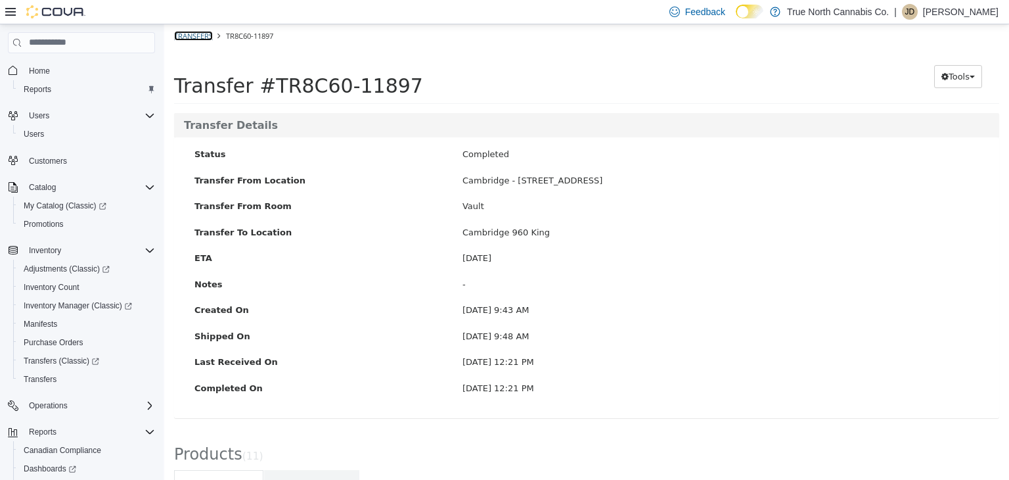
click at [205, 38] on link "Transfers" at bounding box center [193, 35] width 39 height 10
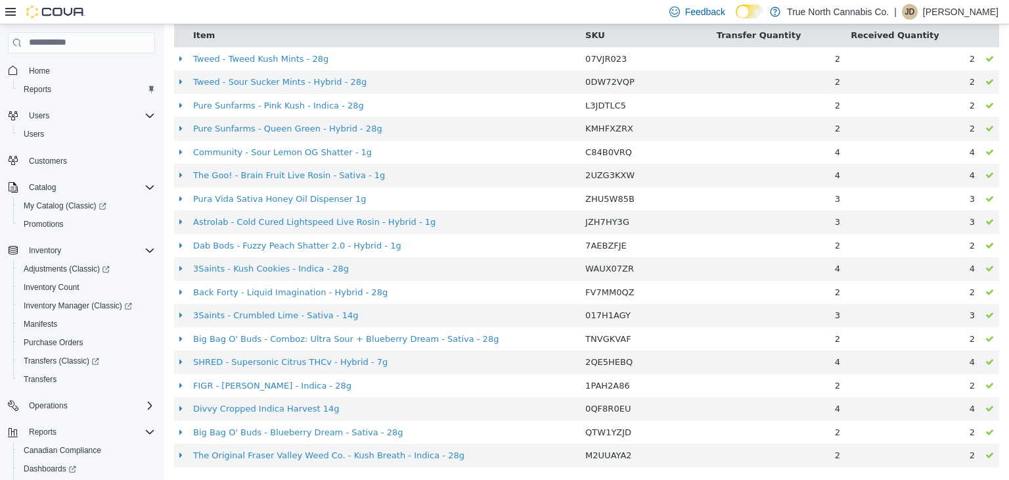
scroll to position [474, 0]
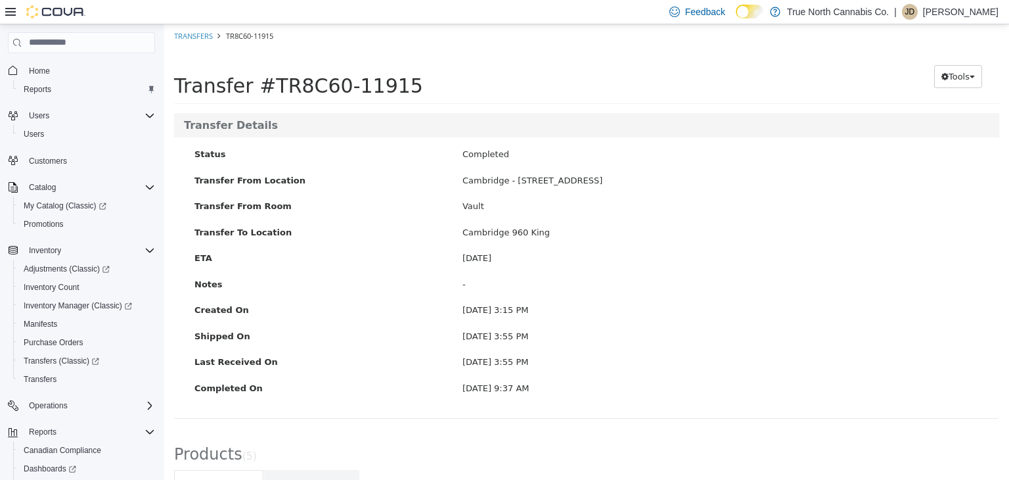
scroll to position [171, 0]
